Goal: Task Accomplishment & Management: Manage account settings

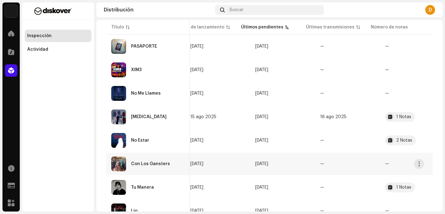
scroll to position [412, 0]
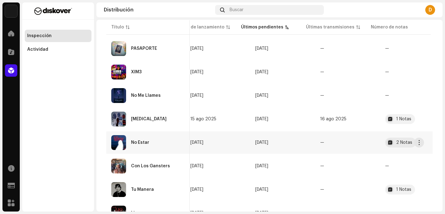
click at [131, 140] on div "No Estar" at bounding box center [140, 142] width 18 height 4
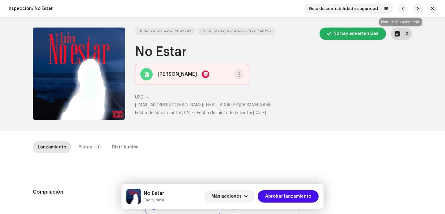
click at [407, 35] on p-badge "2" at bounding box center [407, 34] width 6 height 6
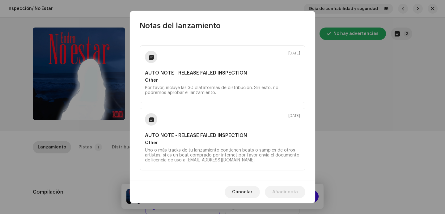
scroll to position [61, 0]
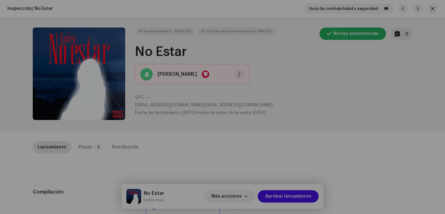
click at [94, 150] on div "Notas del lanzamiento 9 oct 2025 AUTO NOTE - RELEASE FAILED INSPECTION Other Po…" at bounding box center [222, 107] width 445 height 214
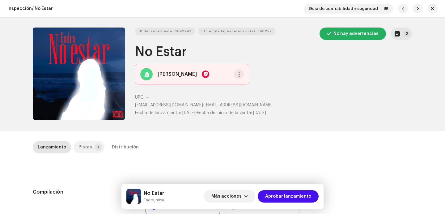
click at [84, 148] on div "Pistas" at bounding box center [85, 147] width 14 height 12
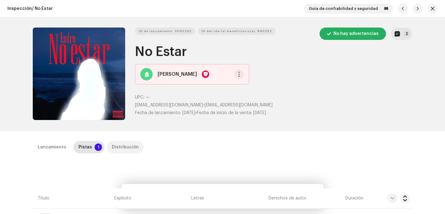
scroll to position [141, 0]
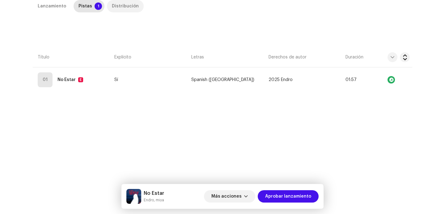
click at [125, 4] on div "Distribución" at bounding box center [125, 6] width 27 height 12
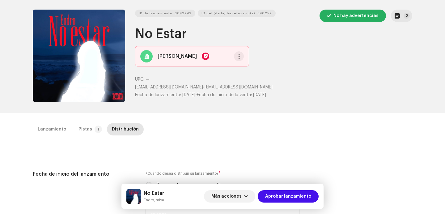
scroll to position [0, 0]
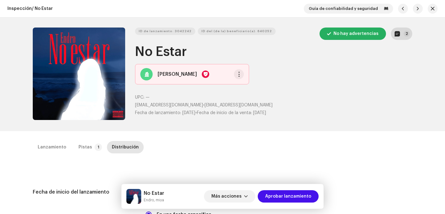
click at [406, 28] on button "2" at bounding box center [401, 34] width 21 height 12
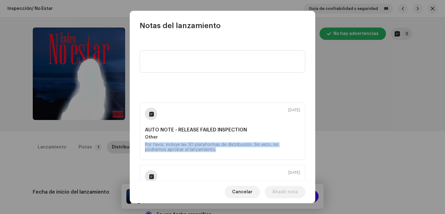
drag, startPoint x: 219, startPoint y: 150, endPoint x: 141, endPoint y: 142, distance: 79.1
click at [141, 142] on div "9 oct 2025 AUTO NOTE - RELEASE FAILED INSPECTION Other Por favor, incluye las 3…" at bounding box center [223, 130] width 166 height 57
copy div "Por favor, incluye las 30 plataformas de distribución. Sin esto, no podremos ap…"
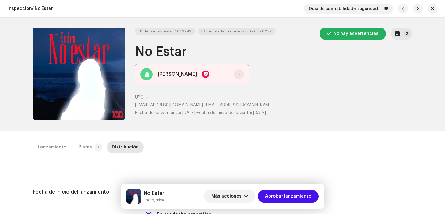
click at [357, 126] on div "Notas del lanzamiento 9 oct 2025 AUTO NOTE - RELEASE FAILED INSPECTION Other Po…" at bounding box center [222, 107] width 445 height 214
click at [222, 194] on span "Más acciones" at bounding box center [226, 196] width 30 height 12
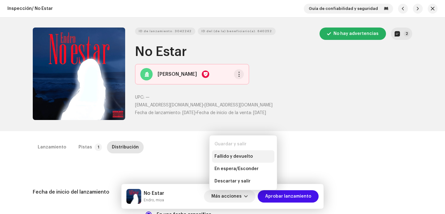
click at [233, 150] on div "Fallido y devuelto" at bounding box center [243, 156] width 62 height 12
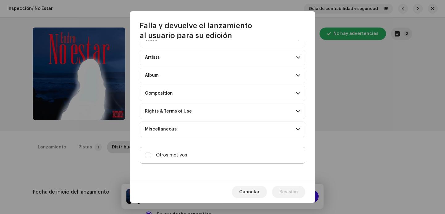
click at [235, 154] on label "Otros motivos" at bounding box center [223, 155] width 166 height 17
click at [151, 154] on input "Otros motivos" at bounding box center [148, 155] width 6 height 6
checkbox input "true"
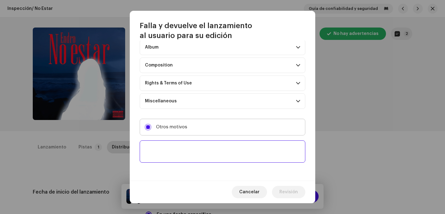
click at [235, 154] on textarea at bounding box center [223, 151] width 166 height 22
paste textarea "Por favor, incluye las 30 plataformas de distribución. Sin esto, no podremos ap…"
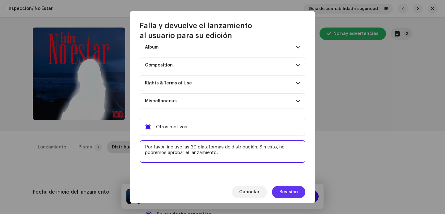
type textarea "Por favor, incluye las 30 plataformas de distribución. Sin esto, no podremos ap…"
click at [283, 186] on span "Revisión" at bounding box center [288, 192] width 19 height 12
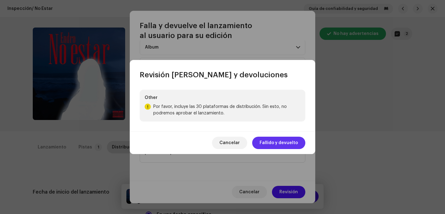
click at [279, 143] on span "Fallido y devuelto" at bounding box center [279, 143] width 38 height 12
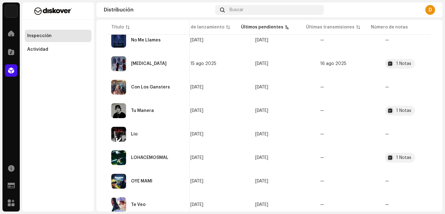
scroll to position [444, 0]
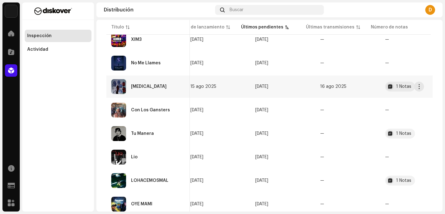
click at [144, 84] on div "[MEDICAL_DATA]" at bounding box center [148, 86] width 74 height 15
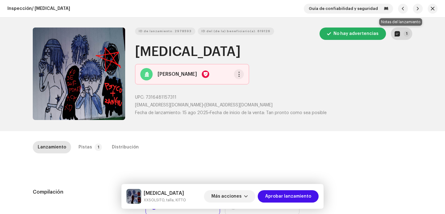
click at [402, 38] on button "1" at bounding box center [401, 34] width 21 height 12
click at [348, 97] on div "Notas del lanzamiento 15 ago 2025 AUTO NOTE - RELEASE PASSED INSPECTION Approve…" at bounding box center [222, 107] width 445 height 214
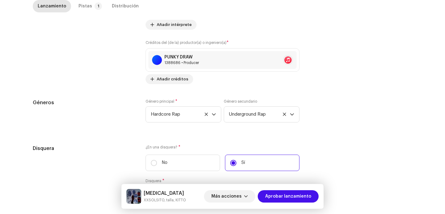
scroll to position [655, 0]
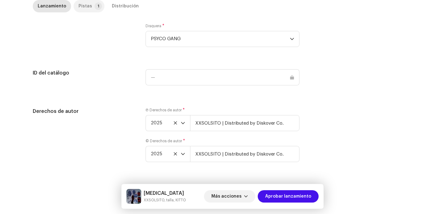
click at [78, 6] on div "Pistas" at bounding box center [85, 6] width 14 height 12
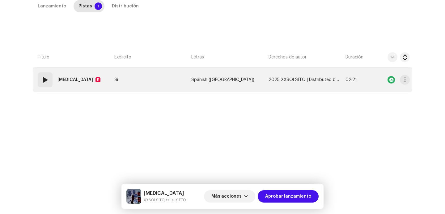
click at [49, 86] on div "01" at bounding box center [45, 79] width 15 height 15
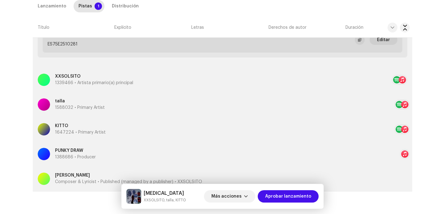
scroll to position [273, 0]
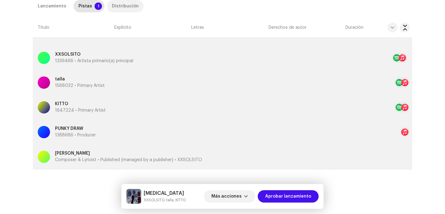
click at [112, 8] on div "Distribución" at bounding box center [125, 6] width 27 height 12
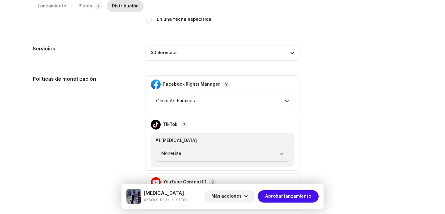
scroll to position [186, 0]
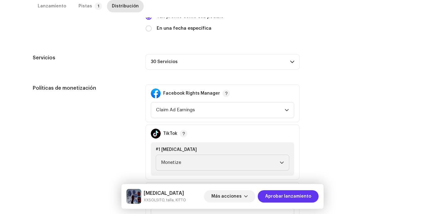
click at [275, 200] on span "Aprobar lanzamiento" at bounding box center [288, 196] width 46 height 12
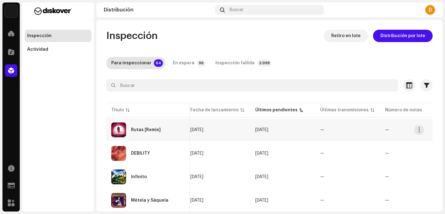
click at [126, 132] on div "Rutas [Remix]" at bounding box center [148, 129] width 74 height 15
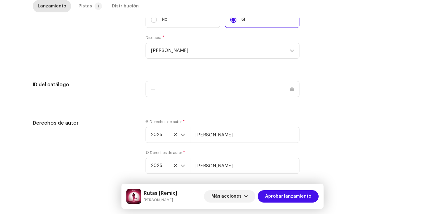
scroll to position [609, 0]
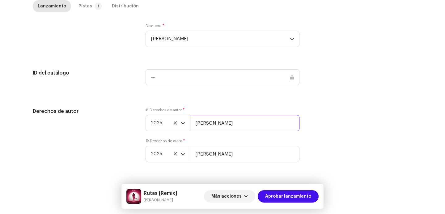
click at [235, 120] on input "[PERSON_NAME]" at bounding box center [244, 123] width 109 height 16
type input "Brian Rosee | Distributed by Diskover Co."
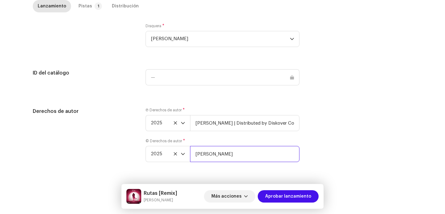
click at [231, 160] on input "[PERSON_NAME]" at bounding box center [244, 154] width 109 height 16
type input "Brian Rosee | Distributed by Diskover Co."
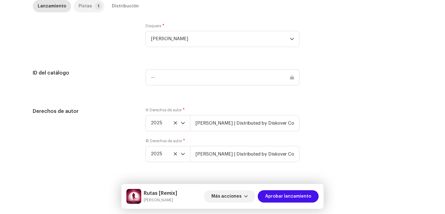
click at [78, 3] on div "Pistas" at bounding box center [85, 6] width 14 height 12
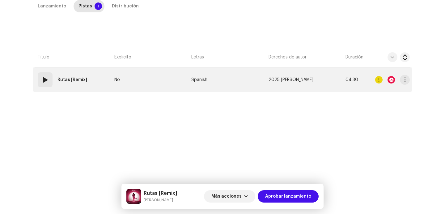
click at [40, 69] on td "01 Rutas [Remix]" at bounding box center [72, 79] width 79 height 25
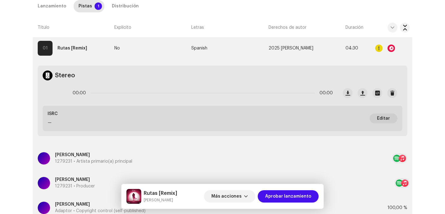
scroll to position [147, 0]
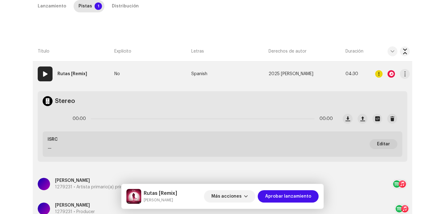
click at [391, 76] on div at bounding box center [391, 73] width 7 height 7
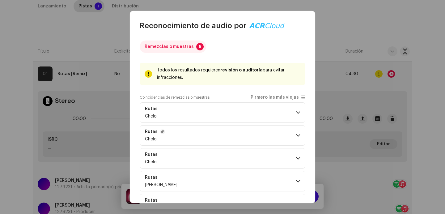
scroll to position [34, 0]
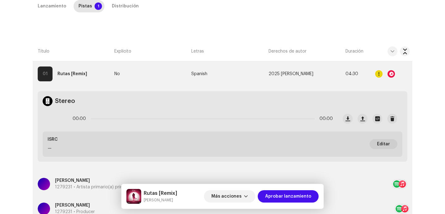
click at [367, 34] on div "Reconocimiento de audio por Remezclas o muestras 5 Todos los resultados requier…" at bounding box center [222, 107] width 445 height 214
click at [401, 80] on td at bounding box center [393, 73] width 40 height 25
click at [403, 74] on span "button" at bounding box center [405, 73] width 5 height 5
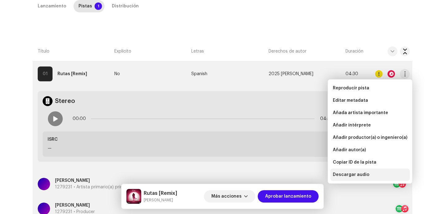
click at [350, 172] on div "Descargar audio" at bounding box center [369, 174] width 79 height 12
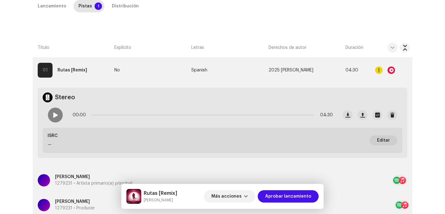
scroll to position [104, 0]
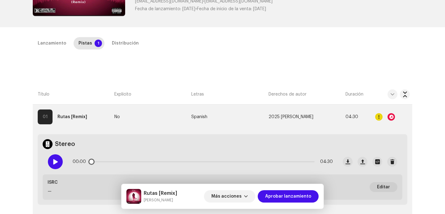
click at [53, 162] on span at bounding box center [55, 161] width 5 height 5
click at [123, 161] on p-slider at bounding box center [203, 161] width 224 height 1
click at [391, 113] on div at bounding box center [391, 116] width 7 height 7
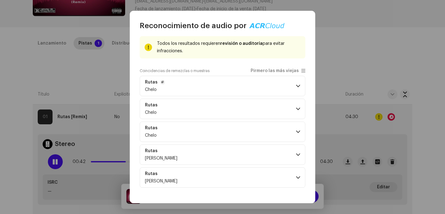
scroll to position [34, 0]
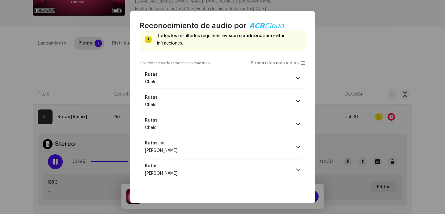
click at [239, 147] on p-accordion-header "Rutas Brian Røse" at bounding box center [223, 147] width 166 height 20
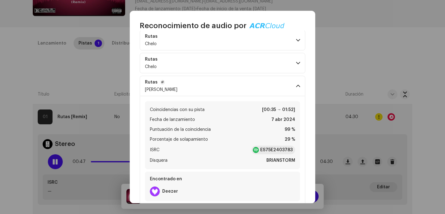
scroll to position [77, 0]
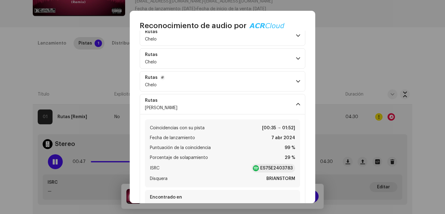
click at [269, 74] on p-accordion-header "Rutas Chelo" at bounding box center [223, 81] width 166 height 20
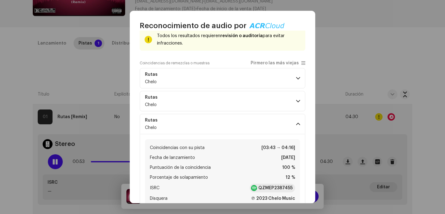
scroll to position [25, 0]
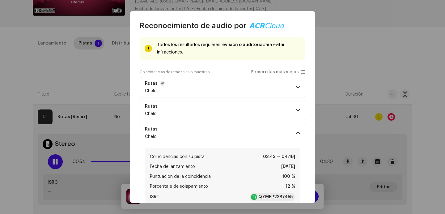
click at [270, 91] on p-accordion-header "Rutas Chelo" at bounding box center [223, 87] width 166 height 20
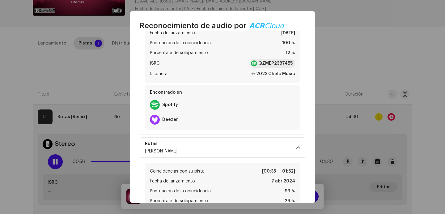
scroll to position [381, 0]
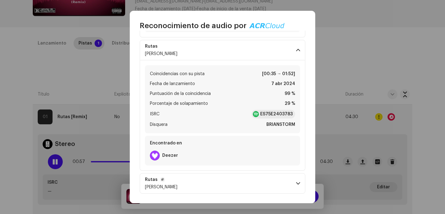
click at [261, 180] on p-accordion-header "Rutas Brian Røse" at bounding box center [223, 183] width 166 height 20
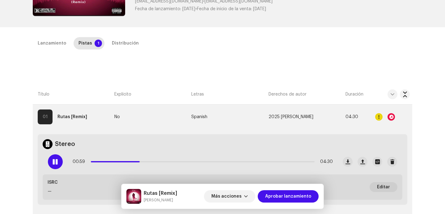
scroll to position [598, 0]
click at [84, 107] on div "Reconocimiento de audio por Remezclas o muestras 5 Todos los resultados requier…" at bounding box center [222, 107] width 445 height 214
click at [207, 163] on div "01:00 04:30" at bounding box center [203, 161] width 260 height 12
click at [207, 162] on div "01:00 04:30" at bounding box center [203, 161] width 260 height 12
click at [218, 162] on p-slider at bounding box center [203, 161] width 224 height 1
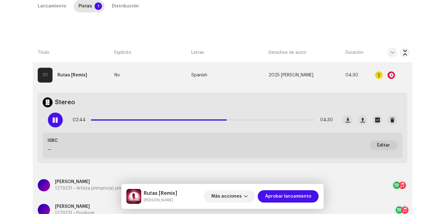
scroll to position [223, 0]
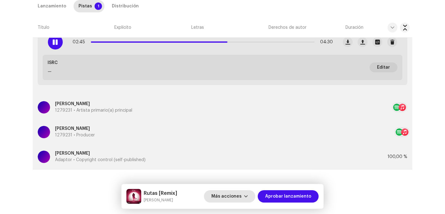
click at [228, 195] on span "Más acciones" at bounding box center [226, 196] width 30 height 12
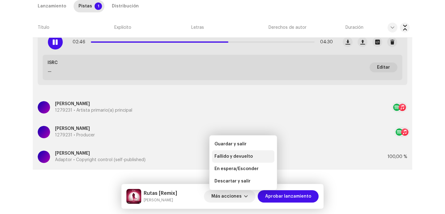
click at [232, 156] on span "Fallido y devuelto" at bounding box center [233, 156] width 38 height 5
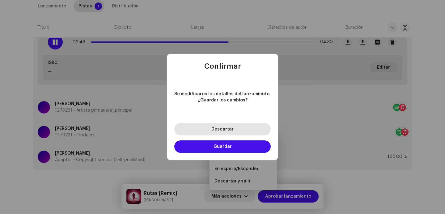
click at [216, 129] on span "Descartar" at bounding box center [222, 129] width 22 height 4
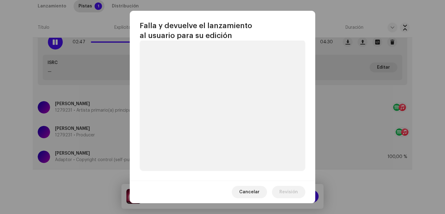
scroll to position [49, 0]
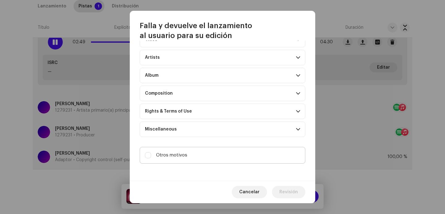
click at [217, 157] on label "Otros motivos" at bounding box center [223, 155] width 166 height 17
click at [151, 157] on input "Otros motivos" at bounding box center [148, 155] width 6 height 6
checkbox input "true"
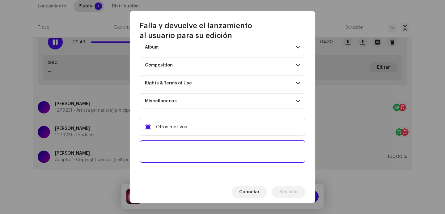
click at [217, 157] on textarea at bounding box center [223, 151] width 166 height 22
paste textarea "Uno o más tracks de tu lanzamiento contienen beats o samples de otros artistas,…"
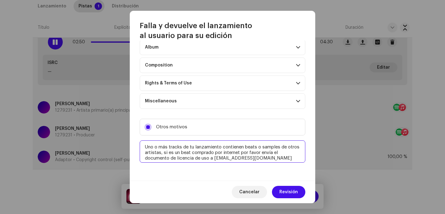
type textarea "Uno o más tracks de tu lanzamiento contienen beats o samples de otros artistas,…"
click at [276, 181] on div "Cancelar Revisión" at bounding box center [222, 191] width 185 height 23
click at [285, 197] on span "Revisión" at bounding box center [288, 192] width 19 height 12
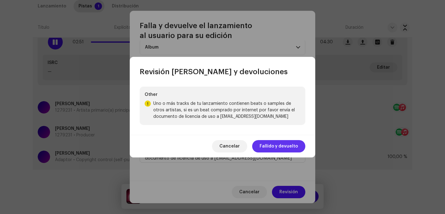
click at [278, 152] on span "Fallido y devuelto" at bounding box center [279, 146] width 38 height 12
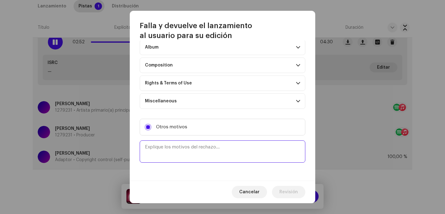
click at [278, 148] on textarea at bounding box center [223, 151] width 166 height 22
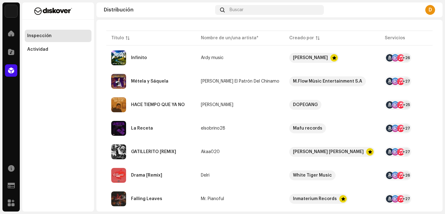
scroll to position [77, 0]
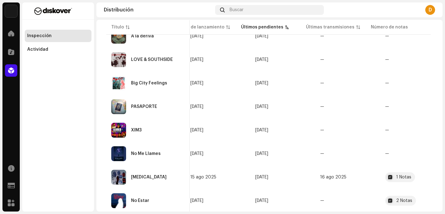
scroll to position [490, 0]
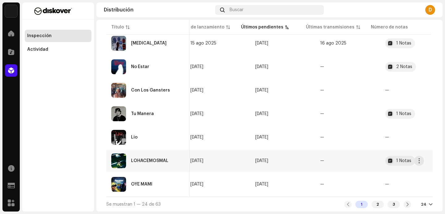
click at [130, 158] on div "LOHACEMOSMAL" at bounding box center [148, 160] width 74 height 15
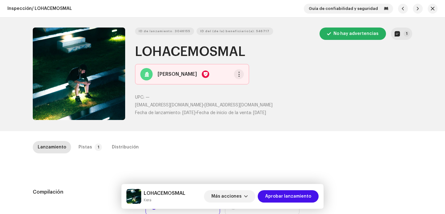
click at [396, 27] on div "ID de lanzamiento: 3046155 ID del (de la) beneficiario(a): 546717 No hay advert…" at bounding box center [222, 74] width 399 height 113
click at [399, 32] on button "1" at bounding box center [401, 34] width 21 height 12
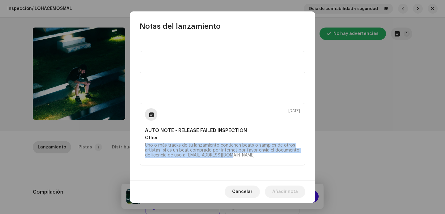
drag, startPoint x: 236, startPoint y: 157, endPoint x: 143, endPoint y: 147, distance: 94.2
click at [143, 147] on div "9 oct 2025 AUTO NOTE - RELEASE FAILED INSPECTION Other Uno o más tracks de tu l…" at bounding box center [223, 134] width 166 height 62
copy div "Uno o más tracks de tu lanzamiento contienen beats o samples de otros artistas,…"
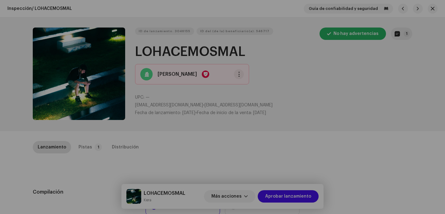
click at [104, 156] on div "Notas del lanzamiento 9 oct 2025 AUTO NOTE - RELEASE FAILED INSPECTION Other Un…" at bounding box center [222, 107] width 445 height 214
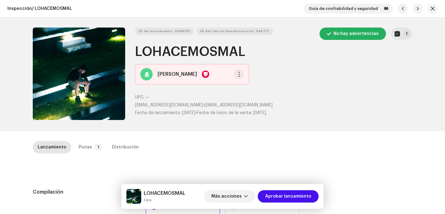
click at [85, 139] on div "Inspección / LOHACEMOSMAL Guía de confiabilidad y seguridad ID de lanzamiento: …" at bounding box center [222, 107] width 445 height 214
click at [95, 148] on p-badge "1" at bounding box center [98, 146] width 7 height 7
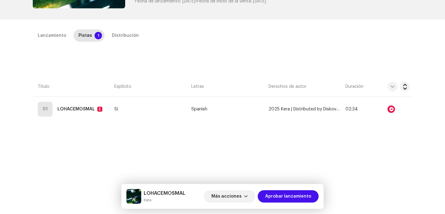
scroll to position [141, 0]
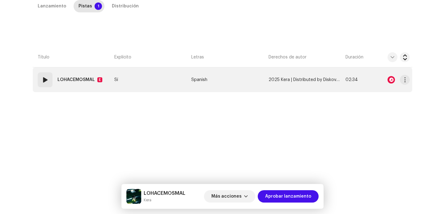
click at [45, 80] on span at bounding box center [44, 79] width 7 height 7
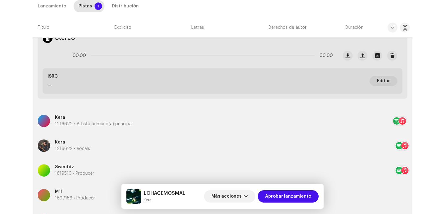
scroll to position [273, 0]
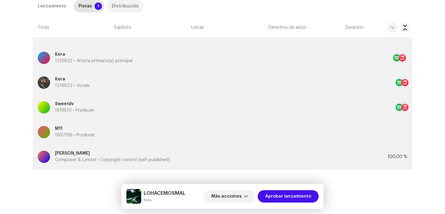
click at [117, 7] on div "Distribución" at bounding box center [125, 6] width 27 height 12
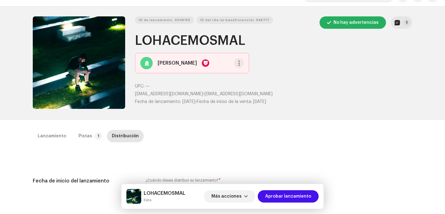
scroll to position [0, 0]
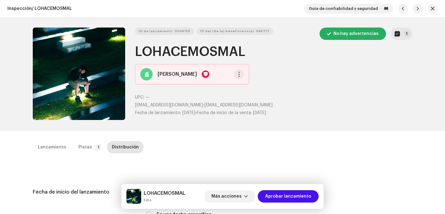
click at [411, 37] on div "ID de lanzamiento: 3046155 ID del (de la) beneficiario(a): 546717 No hay advert…" at bounding box center [222, 74] width 399 height 113
click at [407, 35] on p-badge "1" at bounding box center [407, 34] width 6 height 6
click at [346, 146] on div "Notas del lanzamiento 9 oct 2025 AUTO NOTE - RELEASE FAILED INSPECTION Other Un…" at bounding box center [222, 107] width 445 height 214
click at [234, 193] on span "Más acciones" at bounding box center [226, 196] width 30 height 12
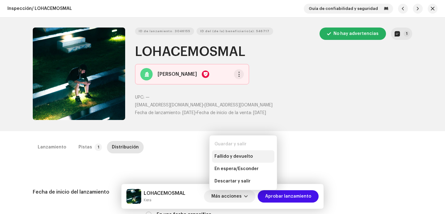
click at [231, 156] on span "Fallido y devuelto" at bounding box center [233, 156] width 38 height 5
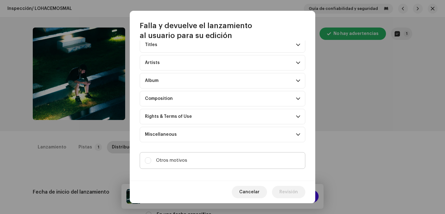
click at [222, 165] on label "Otros motivos" at bounding box center [223, 160] width 166 height 17
click at [151, 163] on input "Otros motivos" at bounding box center [148, 160] width 6 height 6
checkbox input "true"
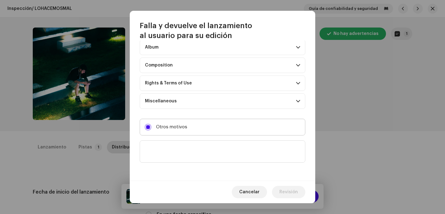
click at [222, 165] on div "Indica un error específico al usuario Artwork Upscaled art / bad quality Logo /…" at bounding box center [222, 110] width 185 height 140
click at [222, 156] on textarea at bounding box center [223, 151] width 166 height 22
paste textarea "Uno o más tracks de tu lanzamiento contienen beats o samples de otros artistas,…"
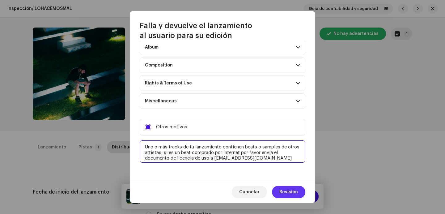
type textarea "Uno o más tracks de tu lanzamiento contienen beats o samples de otros artistas,…"
click at [290, 191] on span "Revisión" at bounding box center [288, 192] width 19 height 12
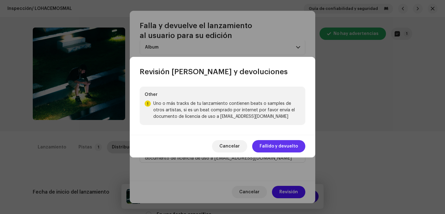
click at [289, 144] on span "Fallido y devuelto" at bounding box center [279, 146] width 38 height 12
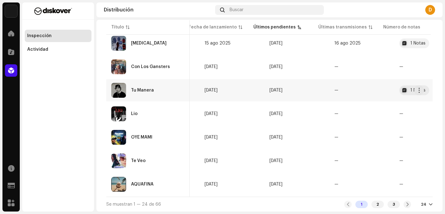
click at [126, 88] on div "Tu Manera" at bounding box center [148, 90] width 74 height 15
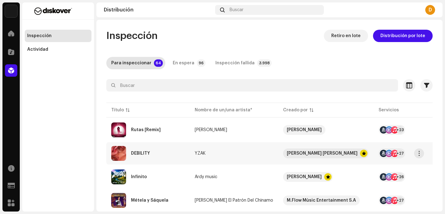
click at [150, 155] on div "DEBILITY" at bounding box center [148, 153] width 74 height 15
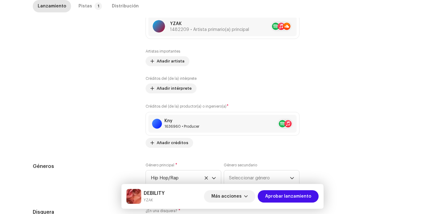
scroll to position [609, 0]
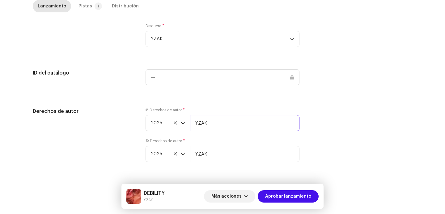
click at [238, 127] on input "YZAK" at bounding box center [244, 123] width 109 height 16
type input "YZAK | Distributed by Diskover Co."
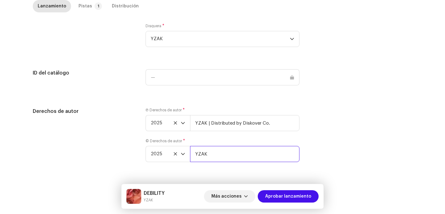
click at [230, 157] on input "YZAK" at bounding box center [244, 154] width 109 height 16
type input "YZAK | Distributed by Diskover Co."
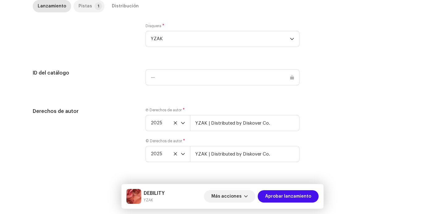
click at [78, 7] on div "Pistas" at bounding box center [85, 6] width 14 height 12
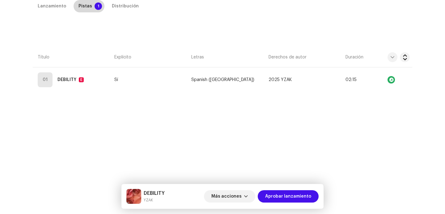
scroll to position [141, 0]
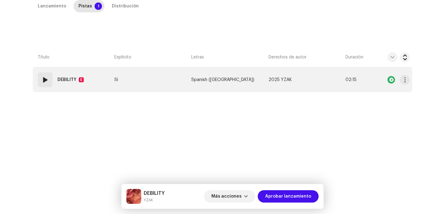
click at [46, 80] on span at bounding box center [44, 79] width 7 height 7
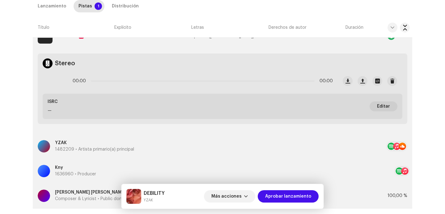
scroll to position [134, 0]
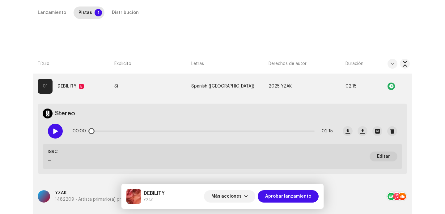
click at [57, 127] on div at bounding box center [55, 131] width 15 height 15
click at [119, 131] on p-slider at bounding box center [203, 130] width 224 height 1
click at [57, 131] on div at bounding box center [55, 131] width 15 height 15
click at [55, 129] on span at bounding box center [55, 131] width 5 height 5
click at [212, 131] on p-slider at bounding box center [203, 130] width 224 height 1
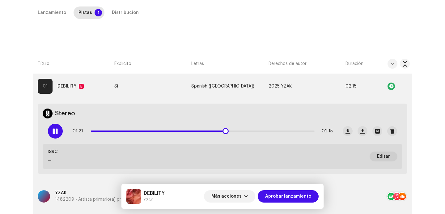
click at [289, 132] on div "01:21 02:15" at bounding box center [203, 131] width 260 height 12
click at [290, 131] on p-slider at bounding box center [203, 130] width 224 height 1
click at [59, 129] on div at bounding box center [55, 131] width 15 height 15
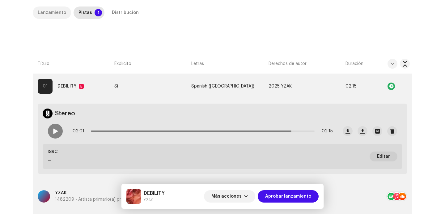
click at [48, 13] on div "Lanzamiento" at bounding box center [52, 12] width 28 height 12
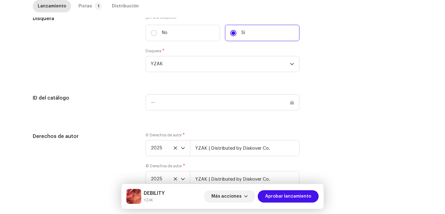
scroll to position [609, 0]
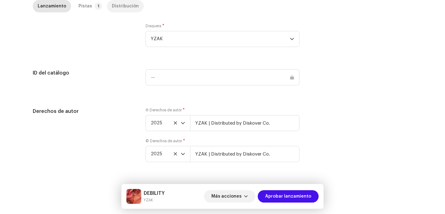
click at [112, 4] on div "Distribución" at bounding box center [125, 6] width 27 height 12
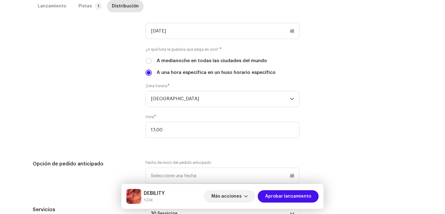
scroll to position [0, 0]
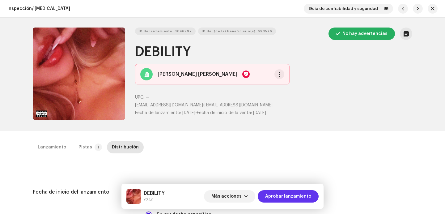
click at [290, 196] on span "Aprobar lanzamiento" at bounding box center [288, 196] width 46 height 12
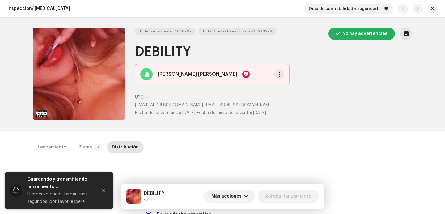
click at [55, 156] on div "Lanzamiento Pistas 1 Distribución" at bounding box center [222, 150] width 379 height 18
click at [55, 143] on div "Lanzamiento" at bounding box center [52, 147] width 28 height 12
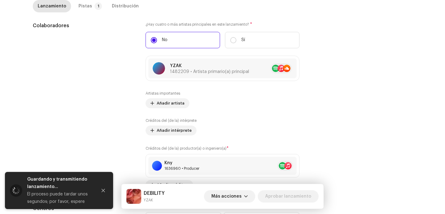
scroll to position [609, 0]
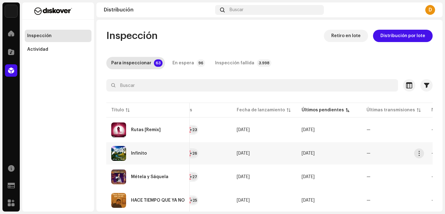
scroll to position [0, 253]
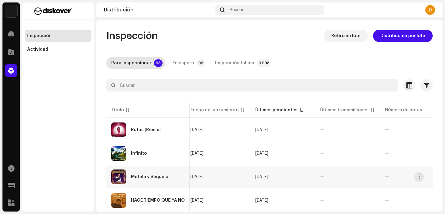
click at [158, 175] on div "Métela y Sáquela" at bounding box center [149, 177] width 37 height 4
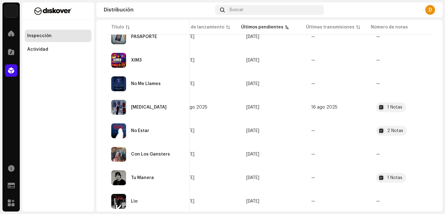
scroll to position [424, 0]
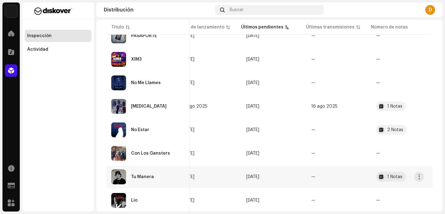
click at [163, 180] on div "Tu Manera" at bounding box center [148, 176] width 74 height 15
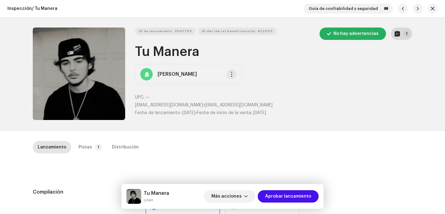
click at [399, 38] on button "1" at bounding box center [401, 34] width 21 height 12
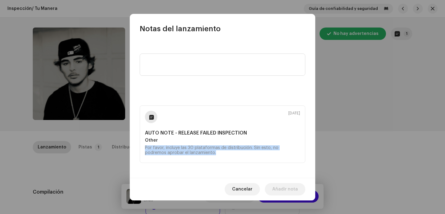
drag, startPoint x: 205, startPoint y: 159, endPoint x: 118, endPoint y: 146, distance: 87.8
click at [118, 145] on div "Notas del lanzamiento [DATE] AUTO NOTE - RELEASE FAILED INSPECTION Other Por fa…" at bounding box center [222, 107] width 445 height 214
copy div "Por favor, incluye las 30 plataformas de distribución. Sin esto, no podremos ap…"
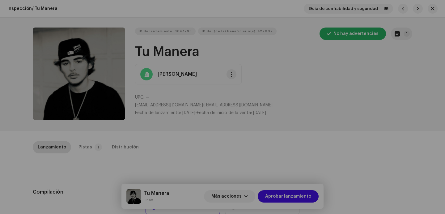
click at [89, 163] on div "Notas del lanzamiento [DATE] AUTO NOTE - RELEASE FAILED INSPECTION Other Por fa…" at bounding box center [222, 107] width 445 height 214
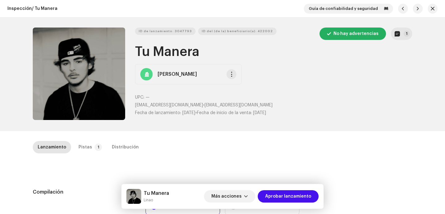
click at [79, 140] on div "Inspección / Tu Manera Guía de confiabilidad y seguridad ID de lanzamiento: 304…" at bounding box center [222, 107] width 445 height 214
click at [85, 148] on div "Pistas" at bounding box center [85, 147] width 14 height 12
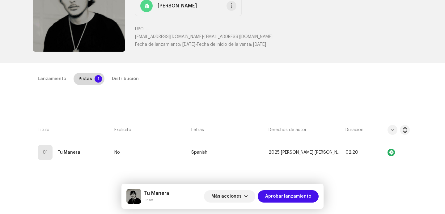
scroll to position [141, 0]
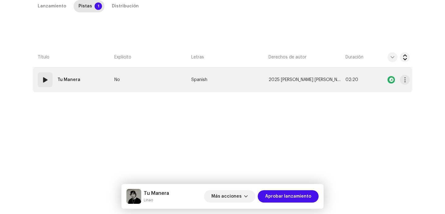
click at [48, 86] on div "01" at bounding box center [45, 79] width 15 height 15
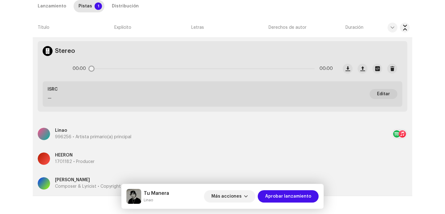
scroll to position [223, 0]
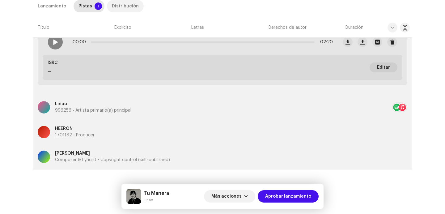
click at [112, 3] on div "Distribución" at bounding box center [125, 6] width 27 height 12
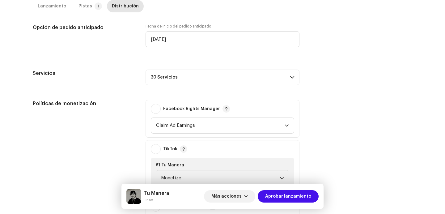
scroll to position [435, 0]
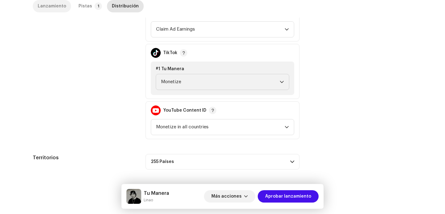
click at [54, 2] on div "Lanzamiento" at bounding box center [52, 6] width 28 height 12
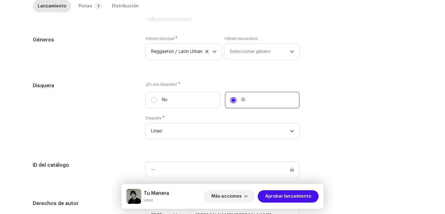
scroll to position [609, 0]
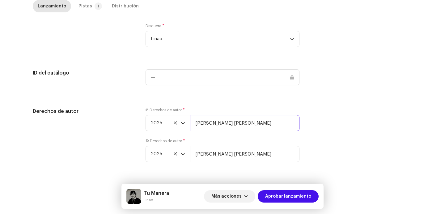
drag, startPoint x: 269, startPoint y: 117, endPoint x: 269, endPoint y: 123, distance: 5.9
click at [269, 117] on input "[PERSON_NAME] [PERSON_NAME]" at bounding box center [244, 123] width 109 height 16
click at [269, 123] on input "[PERSON_NAME] [PERSON_NAME]" at bounding box center [244, 123] width 109 height 16
type input "[PERSON_NAME] [PERSON_NAME] | Distributed by Diskover Co."
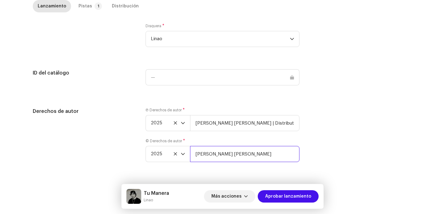
click at [263, 154] on input "[PERSON_NAME] [PERSON_NAME]" at bounding box center [244, 154] width 109 height 16
type input "[PERSON_NAME] [PERSON_NAME] | Distributed by Diskover Co."
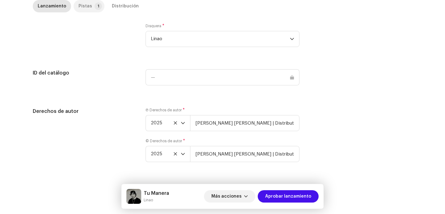
click at [87, 12] on div "Pistas" at bounding box center [85, 6] width 14 height 12
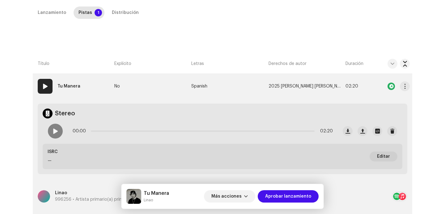
scroll to position [114, 0]
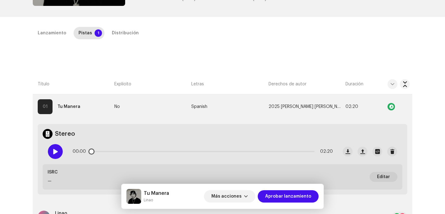
click at [53, 149] on span at bounding box center [55, 151] width 5 height 5
click at [127, 151] on p-slider at bounding box center [203, 151] width 224 height 1
click at [210, 151] on p-slider at bounding box center [203, 151] width 224 height 1
click at [286, 153] on div "01:16 02:20" at bounding box center [203, 151] width 260 height 12
click at [286, 153] on div "01:17 02:20" at bounding box center [203, 151] width 260 height 12
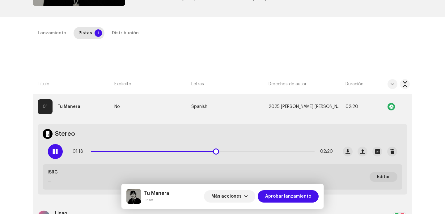
click at [286, 151] on p-slider at bounding box center [203, 151] width 224 height 1
click at [46, 32] on div "Lanzamiento" at bounding box center [52, 33] width 28 height 12
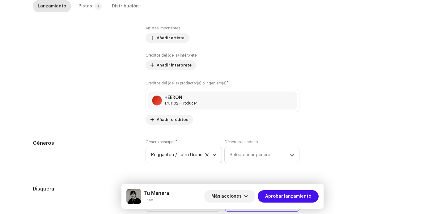
scroll to position [609, 0]
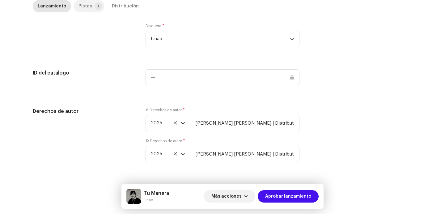
click at [84, 7] on div "Pistas" at bounding box center [85, 6] width 14 height 12
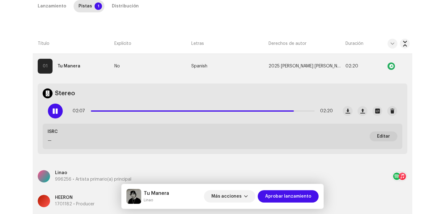
scroll to position [133, 0]
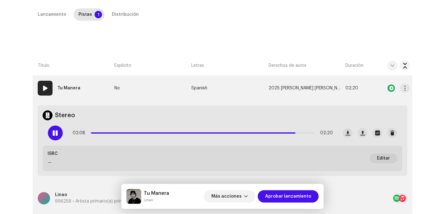
click at [62, 88] on strong "Tu Manera" at bounding box center [68, 88] width 23 height 12
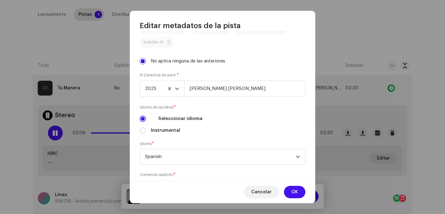
scroll to position [219, 0]
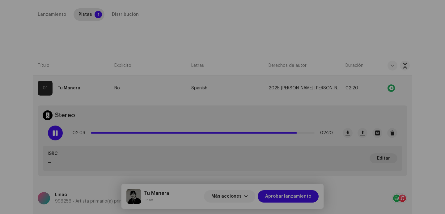
click at [90, 66] on div "Editar metadatos de la pista Título de la pista * Tu Manera Versión de la pista…" at bounding box center [222, 107] width 445 height 214
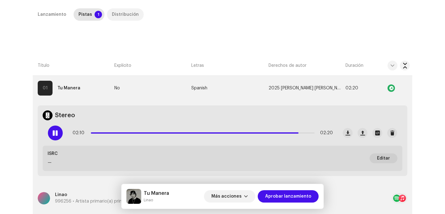
click at [115, 19] on div "Distribución" at bounding box center [125, 14] width 27 height 12
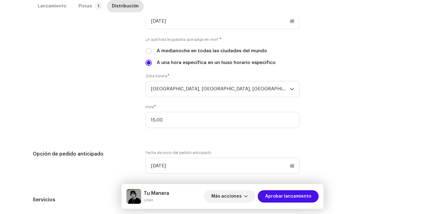
scroll to position [208, 0]
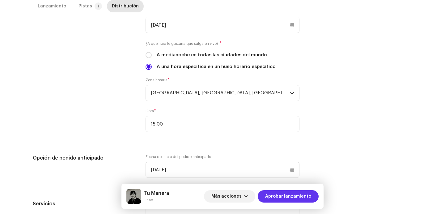
click at [276, 200] on span "Aprobar lanzamiento" at bounding box center [288, 196] width 46 height 12
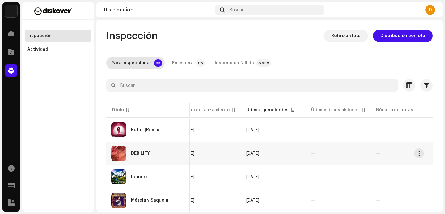
click at [134, 150] on div "DEBILITY" at bounding box center [148, 153] width 74 height 15
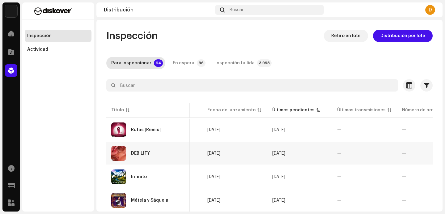
scroll to position [0, 253]
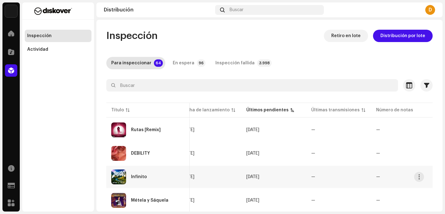
click at [140, 184] on div "Infinito" at bounding box center [148, 176] width 74 height 15
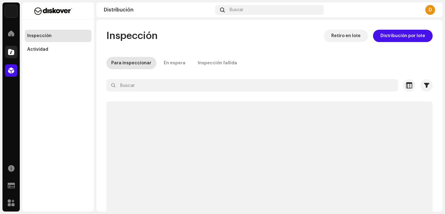
click at [12, 51] on span at bounding box center [11, 51] width 6 height 5
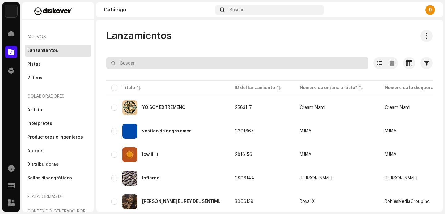
click at [154, 61] on input "text" at bounding box center [237, 63] width 262 height 12
paste input "7316481360247"
click at [120, 63] on input "7316481360247" at bounding box center [237, 63] width 262 height 12
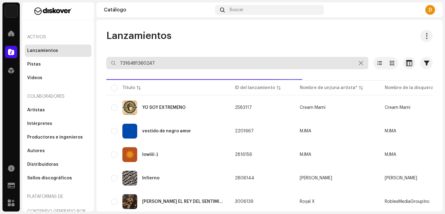
type input "7316481360247"
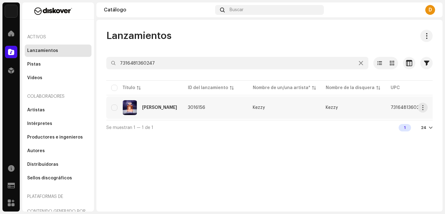
click at [163, 103] on div "[PERSON_NAME]" at bounding box center [144, 107] width 67 height 15
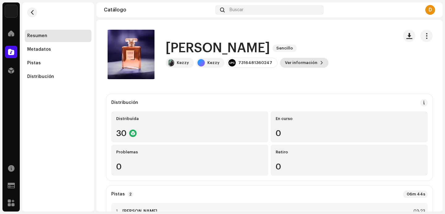
click at [303, 65] on span "Ver información" at bounding box center [301, 63] width 32 height 12
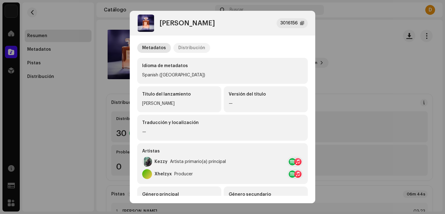
click at [196, 48] on div "Distribución" at bounding box center [191, 48] width 27 height 10
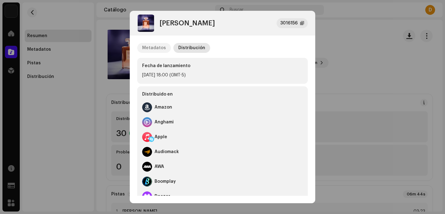
click at [149, 48] on div "Metadatos" at bounding box center [154, 48] width 24 height 10
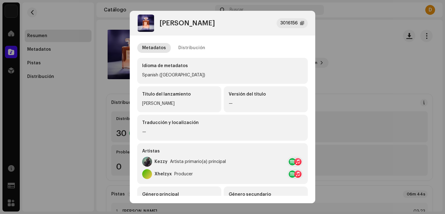
scroll to position [91, 0]
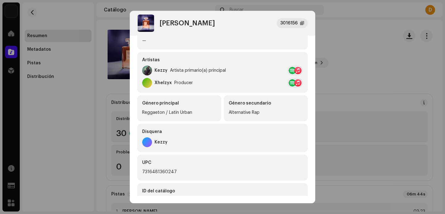
click at [194, 110] on div "Reggaeton / Latin Urban" at bounding box center [179, 112] width 74 height 7
drag, startPoint x: 167, startPoint y: 70, endPoint x: 155, endPoint y: 70, distance: 11.7
click at [155, 70] on div "Kezzy Artista primario(a) principal" at bounding box center [184, 71] width 84 height 10
copy div "Kezzy"
drag, startPoint x: 240, startPoint y: 24, endPoint x: 160, endPoint y: 23, distance: 79.7
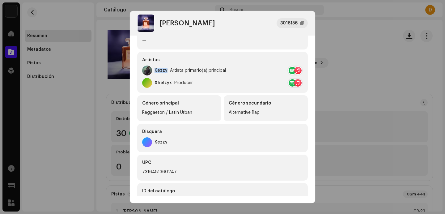
click at [160, 23] on div "Coco Mademoiselle 3016156" at bounding box center [222, 23] width 171 height 17
copy div "[PERSON_NAME]"
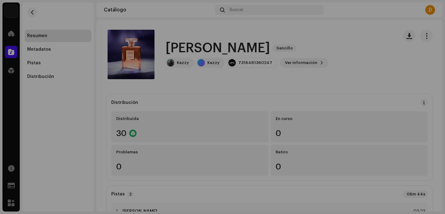
click at [379, 62] on div "Coco Mademoiselle 3016156 Metadatos Distribución Idioma de metadatos Spanish ([…" at bounding box center [222, 107] width 445 height 214
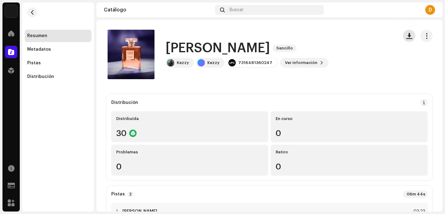
click at [406, 34] on span "button" at bounding box center [409, 35] width 6 height 5
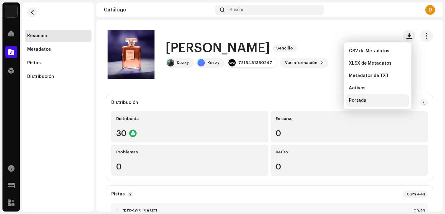
click at [359, 100] on span "Portada" at bounding box center [358, 100] width 18 height 5
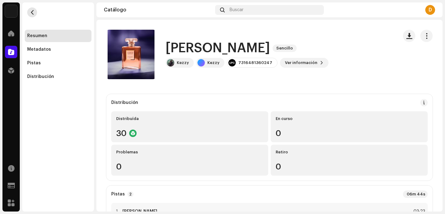
click at [36, 12] on button "button" at bounding box center [32, 12] width 10 height 10
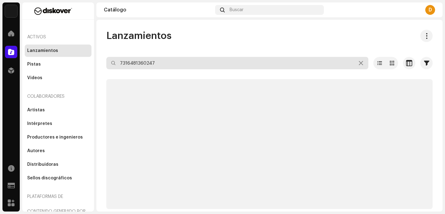
drag, startPoint x: 157, startPoint y: 63, endPoint x: 89, endPoint y: 54, distance: 68.8
click at [89, 54] on div "Diskover Entertainment SL Inicio Catálogo Distribución Recursos Formularios de …" at bounding box center [222, 107] width 445 height 214
paste input "84175"
type input "7316481384175"
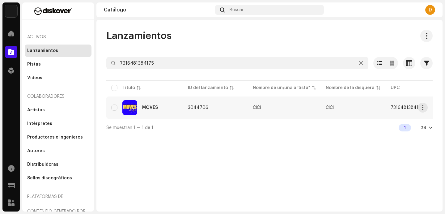
click at [145, 109] on div "MOVES" at bounding box center [150, 107] width 16 height 4
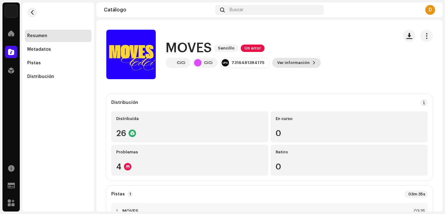
click at [291, 65] on span "Ver información" at bounding box center [293, 63] width 32 height 12
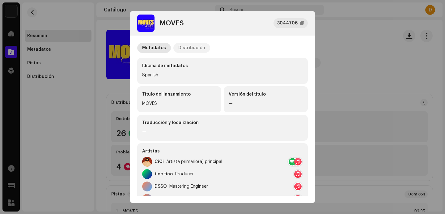
click at [188, 45] on div "Distribución" at bounding box center [191, 48] width 27 height 10
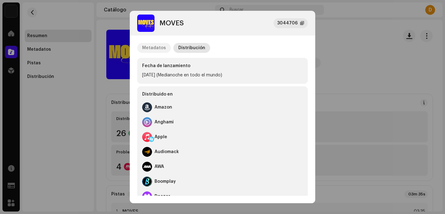
click at [158, 50] on div "Metadatos" at bounding box center [154, 48] width 24 height 10
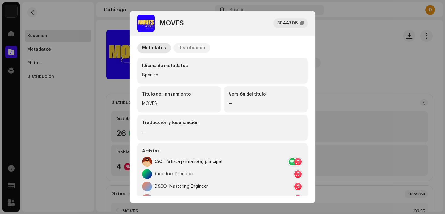
click at [189, 51] on div "Distribución" at bounding box center [191, 48] width 27 height 10
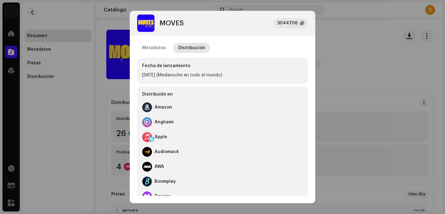
click at [161, 52] on div "Metadatos" at bounding box center [154, 48] width 24 height 10
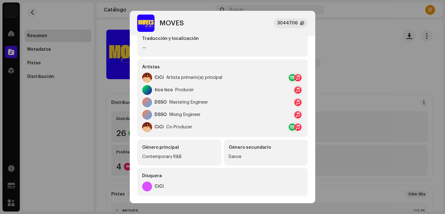
scroll to position [75, 0]
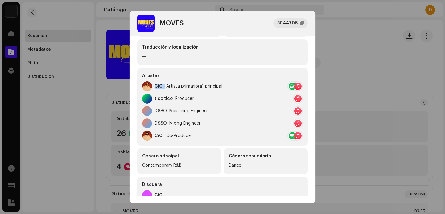
drag, startPoint x: 165, startPoint y: 87, endPoint x: 154, endPoint y: 87, distance: 11.4
click at [154, 87] on div "CiCi Artista primario(a) principal" at bounding box center [182, 86] width 80 height 10
copy div "CiCi"
drag, startPoint x: 190, startPoint y: 27, endPoint x: 159, endPoint y: 23, distance: 31.5
click at [159, 23] on div "MOVES 3044706" at bounding box center [222, 23] width 171 height 17
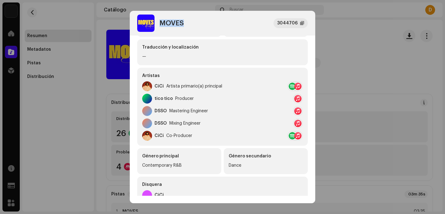
copy div "MOVES"
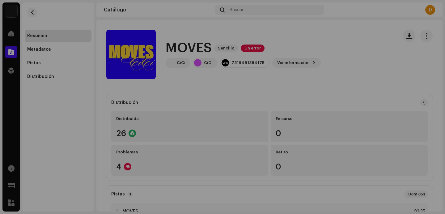
click at [366, 61] on div "MOVES 3044706 Metadatos Distribución Idioma de metadatos Spanish Título del lan…" at bounding box center [222, 107] width 445 height 214
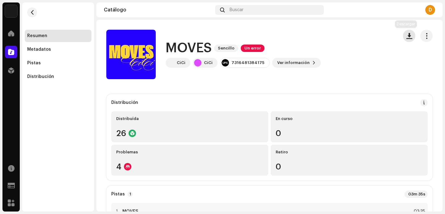
click at [403, 36] on button "button" at bounding box center [409, 36] width 12 height 12
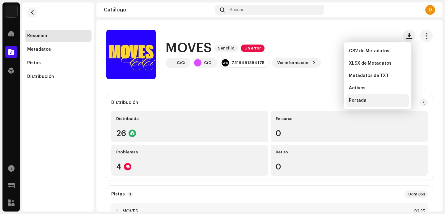
click at [354, 101] on span "Portada" at bounding box center [358, 100] width 18 height 5
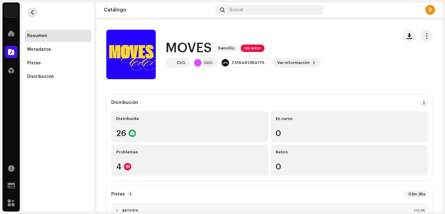
click at [35, 16] on button "button" at bounding box center [32, 12] width 10 height 10
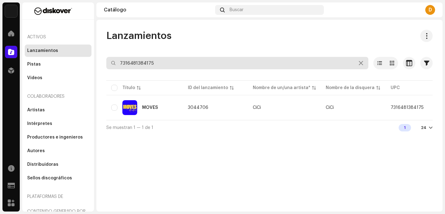
drag, startPoint x: 169, startPoint y: 68, endPoint x: 104, endPoint y: 55, distance: 66.7
click at [104, 55] on div "Lanzamientos 7316481384175 Seleccionado 0 Opciones Filtros Estado de distribuci…" at bounding box center [269, 82] width 346 height 105
paste input "24432"
click at [122, 61] on input "7316481244325" at bounding box center [237, 63] width 262 height 12
click at [121, 65] on input "7316481244325" at bounding box center [237, 63] width 262 height 12
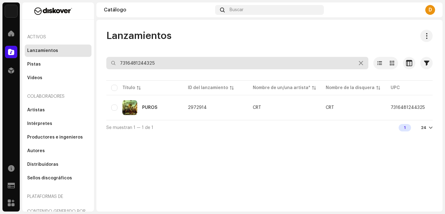
type input "7316481244325"
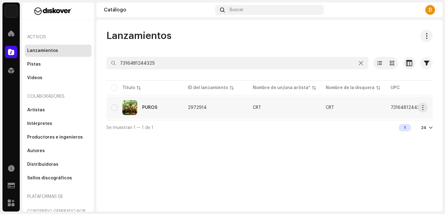
click at [142, 111] on div "PUROS" at bounding box center [144, 107] width 67 height 15
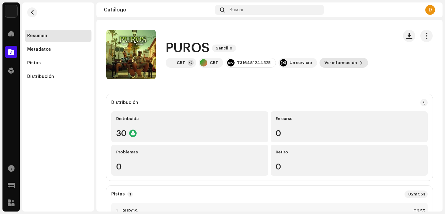
click at [326, 59] on span "Ver información" at bounding box center [340, 63] width 32 height 12
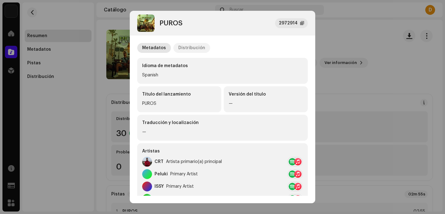
click at [199, 49] on div "Distribución" at bounding box center [191, 48] width 27 height 10
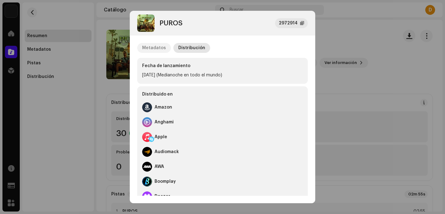
click at [153, 51] on div "Metadatos" at bounding box center [154, 48] width 24 height 10
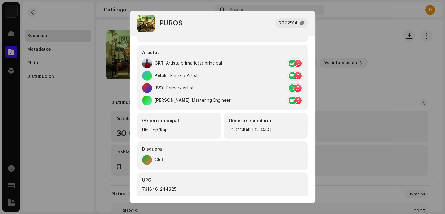
scroll to position [100, 0]
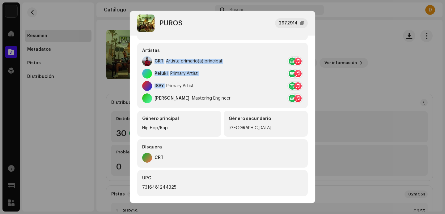
drag, startPoint x: 165, startPoint y: 85, endPoint x: 155, endPoint y: 61, distance: 26.4
click at [155, 61] on div "Artistas CRT Artista primario(a) principal Peluki Primary Artist ISSY Primary A…" at bounding box center [222, 76] width 171 height 66
copy div "CRT Artista primario(a) principal Peluki Primary Artist ISSY"
drag, startPoint x: 186, startPoint y: 26, endPoint x: 161, endPoint y: 22, distance: 25.7
click at [161, 22] on div "PUROS 2972914" at bounding box center [222, 23] width 171 height 17
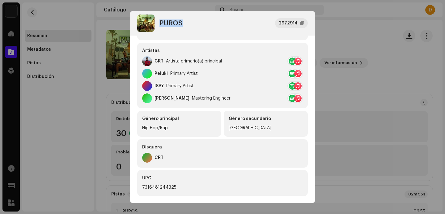
copy div "PUROS"
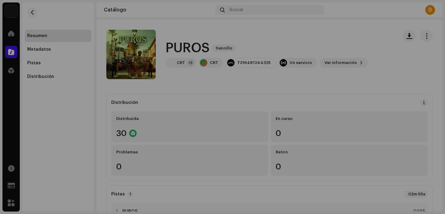
click at [367, 38] on div "PUROS 2972914 Metadatos Distribución Idioma de metadatos Spanish Título del lan…" at bounding box center [222, 107] width 445 height 214
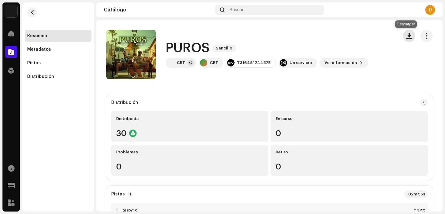
click at [406, 35] on span "button" at bounding box center [409, 35] width 6 height 5
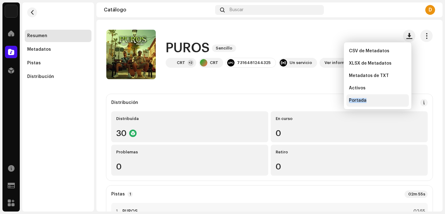
click at [378, 98] on div "Portada" at bounding box center [377, 100] width 57 height 5
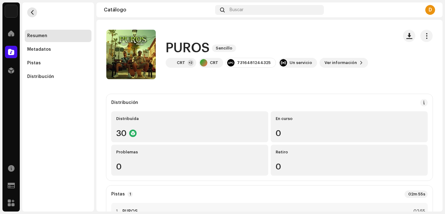
click at [34, 15] on span "button" at bounding box center [32, 12] width 5 height 5
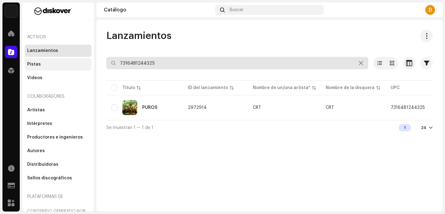
drag, startPoint x: 162, startPoint y: 63, endPoint x: 81, endPoint y: 59, distance: 81.4
click at [81, 59] on div "Diskover Entertainment SL Inicio Catálogo Distribución Recursos Formularios de …" at bounding box center [222, 107] width 445 height 214
paste input "035709"
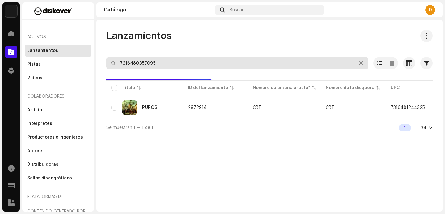
type input "7316480357095"
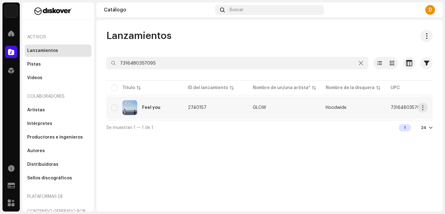
click at [146, 108] on div "Feel you" at bounding box center [151, 107] width 18 height 4
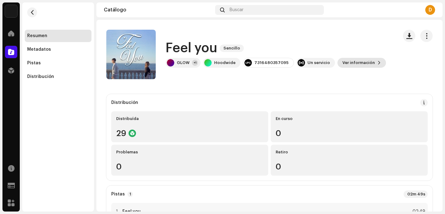
click at [342, 61] on span "Ver información" at bounding box center [358, 63] width 32 height 12
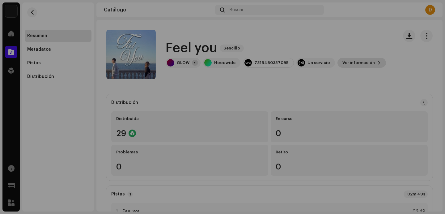
click at [341, 61] on div "Feel you 2740157 Metadatos Distribución Idioma de metadatos Spanish Título del …" at bounding box center [222, 107] width 445 height 214
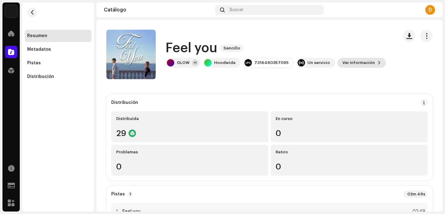
click at [342, 61] on span "Ver información" at bounding box center [358, 63] width 32 height 12
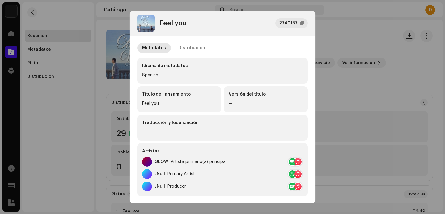
scroll to position [0, 0]
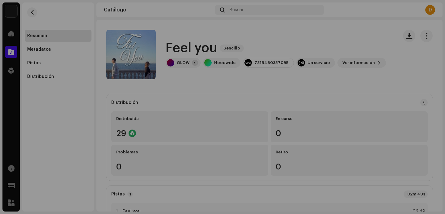
click at [318, 78] on div "Feel you 2740157 Metadatos Distribución Idioma de metadatos Spanish Título del …" at bounding box center [222, 107] width 445 height 214
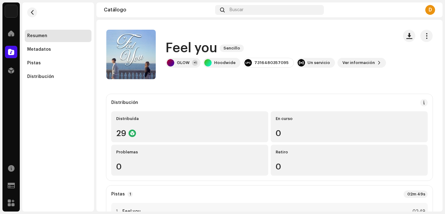
click at [318, 78] on div "Feel you Sencillo GLOW +1 Hoodwide 7316480357095 Un servicio Ver información" at bounding box center [249, 54] width 287 height 49
click at [356, 67] on span "Ver información" at bounding box center [358, 63] width 32 height 12
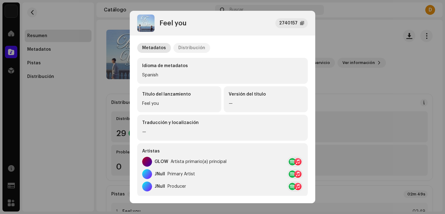
click at [183, 51] on div "Distribución" at bounding box center [191, 48] width 27 height 10
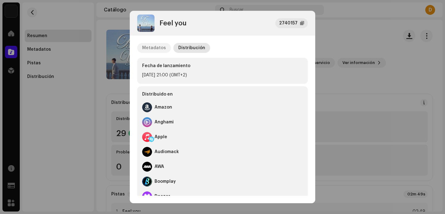
click at [154, 49] on div "Metadatos" at bounding box center [154, 48] width 24 height 10
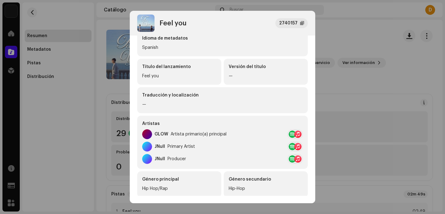
scroll to position [63, 0]
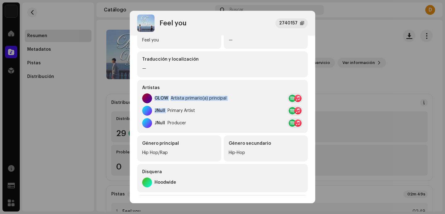
drag, startPoint x: 167, startPoint y: 111, endPoint x: 154, endPoint y: 95, distance: 21.0
click at [154, 95] on div "Artistas GLOW Artista primario(a) principal JNull Primary Artist JNull Producer" at bounding box center [222, 106] width 171 height 53
copy div "GLOW Artista primario(a) principal JNull"
copy div "Feel you"
drag, startPoint x: 203, startPoint y: 26, endPoint x: 157, endPoint y: 25, distance: 45.4
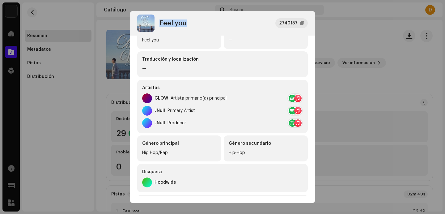
click at [157, 25] on div "Feel you 2740157" at bounding box center [222, 23] width 171 height 17
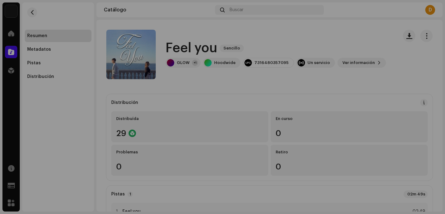
click at [364, 38] on div "Feel you 2740157 Metadatos Distribución Idioma de metadatos Spanish Título del …" at bounding box center [222, 107] width 445 height 214
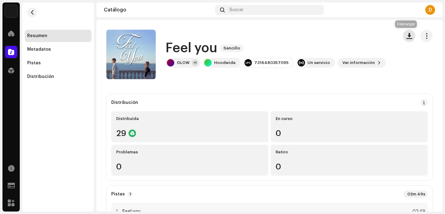
click at [409, 36] on button "button" at bounding box center [409, 36] width 12 height 12
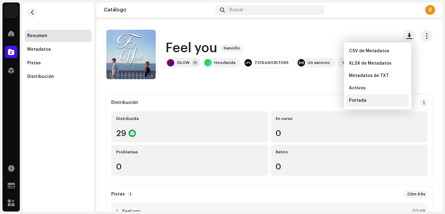
click at [368, 99] on div "Portada" at bounding box center [377, 100] width 57 height 5
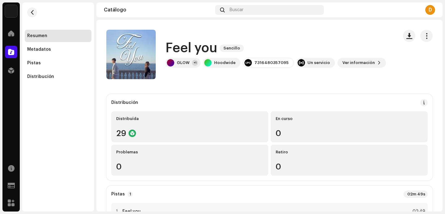
click at [342, 71] on div "Feel you Sencillo GLOW +1 Hoodwide 7316480357095 Un servicio Ver información" at bounding box center [249, 54] width 287 height 49
click at [342, 66] on span "Ver información" at bounding box center [358, 63] width 32 height 12
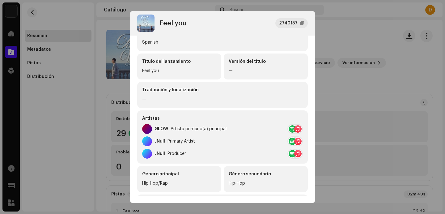
scroll to position [34, 0]
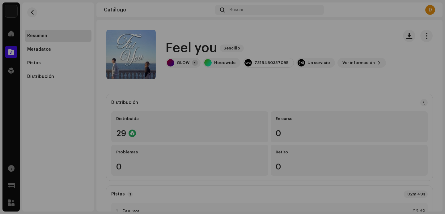
click at [86, 25] on div "Feel you 2740157 Metadatos Distribución Idioma de metadatos Spanish Título del …" at bounding box center [222, 107] width 445 height 214
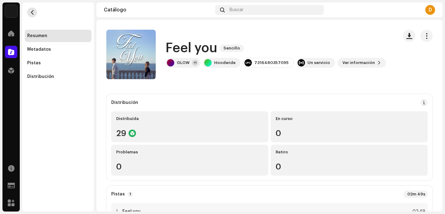
click at [34, 13] on span "button" at bounding box center [32, 12] width 5 height 5
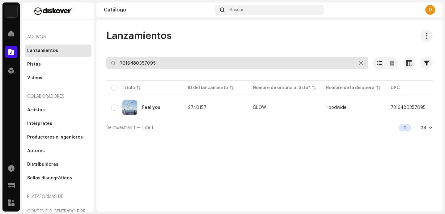
drag, startPoint x: 163, startPoint y: 66, endPoint x: 88, endPoint y: 47, distance: 76.5
click at [89, 48] on div "Diskover Entertainment SL Inicio Catálogo Distribución Recursos Formularios de …" at bounding box center [222, 107] width 445 height 214
paste input "1325734"
type input "7316481325734"
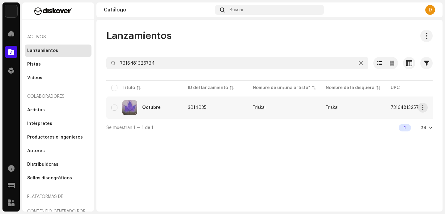
click at [149, 104] on div "Octubre" at bounding box center [144, 107] width 67 height 15
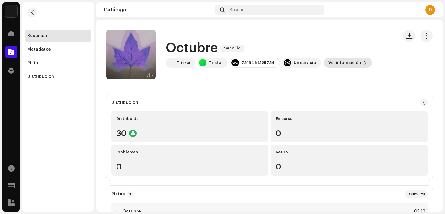
click at [335, 58] on span "Ver información" at bounding box center [344, 63] width 32 height 12
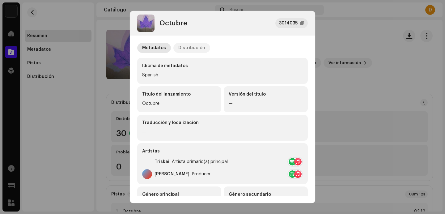
click at [188, 49] on div "Distribución" at bounding box center [191, 48] width 27 height 10
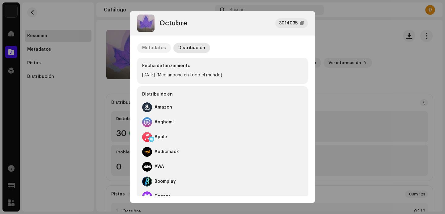
click at [161, 47] on div "Metadatos" at bounding box center [154, 48] width 24 height 10
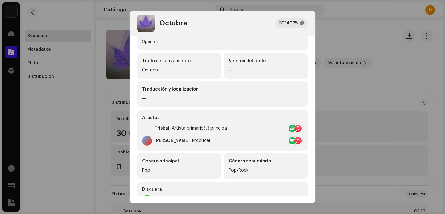
scroll to position [37, 0]
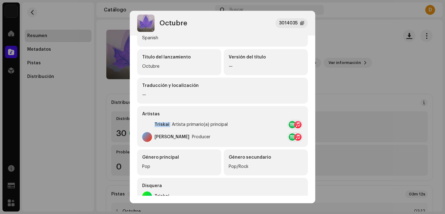
drag, startPoint x: 169, startPoint y: 125, endPoint x: 156, endPoint y: 124, distance: 13.3
click at [155, 124] on div "Triskai Artista primario(a) principal" at bounding box center [185, 125] width 86 height 10
copy div "Triskai"
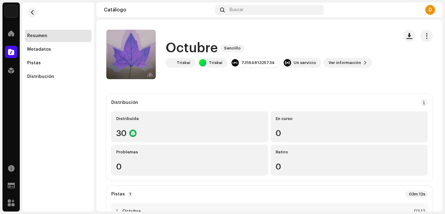
click at [371, 59] on div "Octubre 3014035 Metadatos Distribución Idioma de metadatos Spanish Título del l…" at bounding box center [222, 107] width 445 height 214
click at [407, 34] on span "button" at bounding box center [409, 35] width 6 height 5
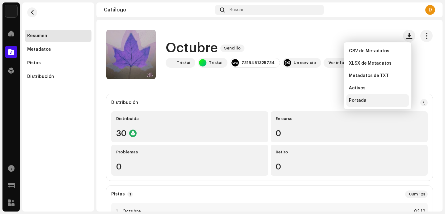
click at [364, 100] on span "Portada" at bounding box center [358, 100] width 18 height 5
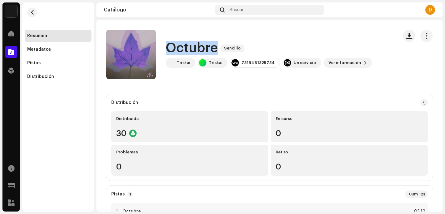
drag, startPoint x: 214, startPoint y: 49, endPoint x: 170, endPoint y: 48, distance: 44.5
click at [170, 48] on h1 "Octubre" at bounding box center [192, 48] width 52 height 14
click at [35, 11] on button "button" at bounding box center [32, 12] width 10 height 10
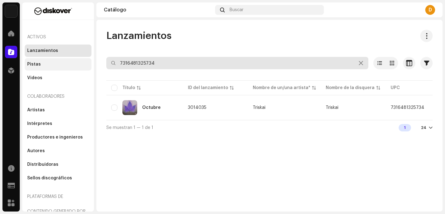
drag, startPoint x: 157, startPoint y: 61, endPoint x: 85, endPoint y: 58, distance: 72.7
click at [85, 58] on div "Diskover Entertainment SL Inicio Catálogo Distribución Recursos Formularios de …" at bounding box center [222, 107] width 445 height 214
paste input "86452"
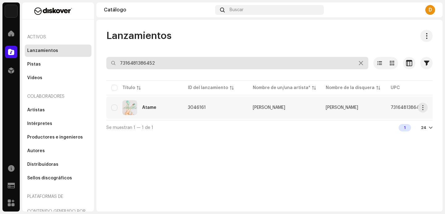
type input "7316481386452"
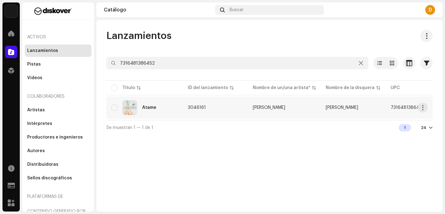
click at [150, 109] on div "Átame" at bounding box center [149, 107] width 14 height 4
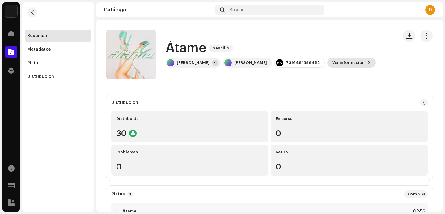
click at [332, 61] on span "Ver información" at bounding box center [348, 63] width 32 height 12
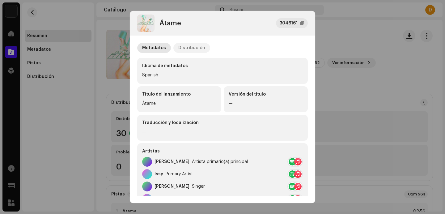
click at [181, 49] on div "Distribución" at bounding box center [191, 48] width 27 height 10
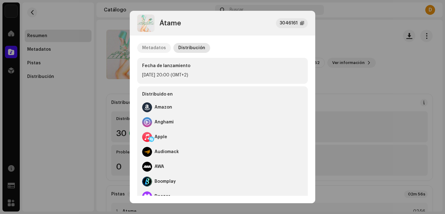
click at [156, 46] on div "Metadatos" at bounding box center [154, 48] width 24 height 10
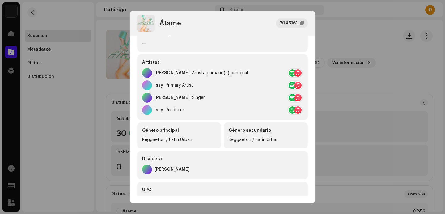
scroll to position [86, 0]
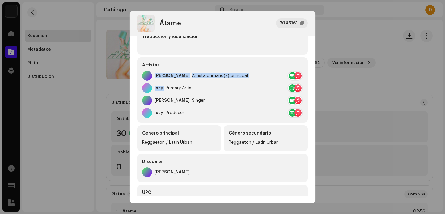
drag, startPoint x: 164, startPoint y: 87, endPoint x: 154, endPoint y: 76, distance: 15.1
click at [154, 76] on div "Artistas Laura Delany Artista primario(a) principal Issy Primary Artist Laura D…" at bounding box center [222, 90] width 171 height 66
drag, startPoint x: 181, startPoint y: 24, endPoint x: 160, endPoint y: 24, distance: 21.6
click at [160, 24] on div "Átame 3046161" at bounding box center [222, 23] width 171 height 17
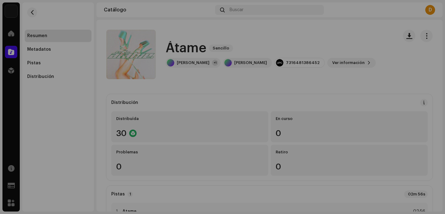
click at [381, 53] on div "Átame 3046161 Metadatos Distribución Idioma de metadatos Spanish Título del lan…" at bounding box center [222, 107] width 445 height 214
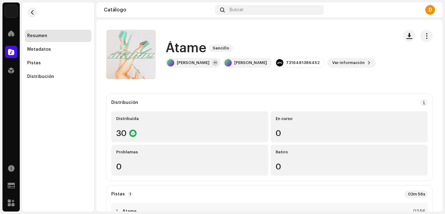
click at [396, 43] on div "Átame Sencillo Laura Delany +1 Laura Delany 7316481386452 Ver información" at bounding box center [269, 54] width 326 height 49
click at [406, 34] on span "button" at bounding box center [409, 35] width 6 height 5
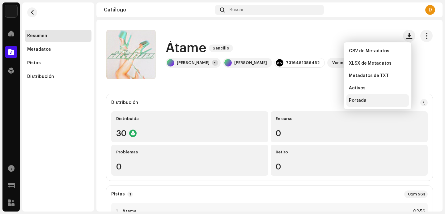
click at [361, 103] on div "Portada" at bounding box center [377, 100] width 62 height 12
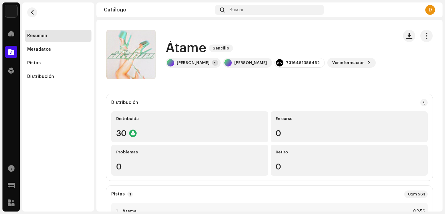
click at [38, 9] on re-m-nav-back at bounding box center [32, 15] width 15 height 27
click at [30, 13] on span "button" at bounding box center [32, 12] width 5 height 5
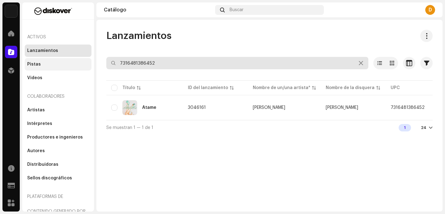
drag, startPoint x: 159, startPoint y: 63, endPoint x: 86, endPoint y: 61, distance: 72.7
click at [86, 61] on div "Diskover Entertainment SL Inicio Catálogo Distribución Recursos Formularios de …" at bounding box center [222, 107] width 445 height 214
paste input "45"
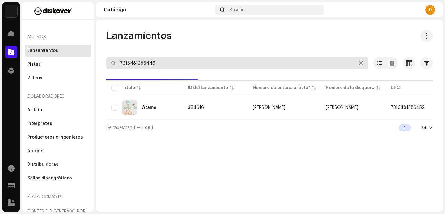
type input "7316481386445"
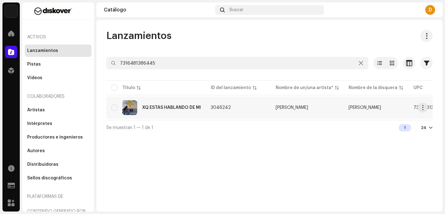
click at [156, 107] on div "XQ ESTAS HABLANDO DE MI" at bounding box center [171, 107] width 59 height 4
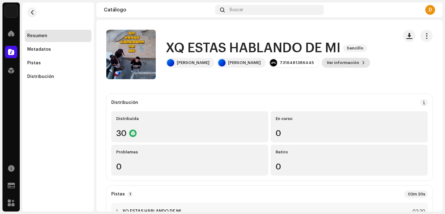
click at [327, 61] on span "Ver información" at bounding box center [343, 63] width 32 height 12
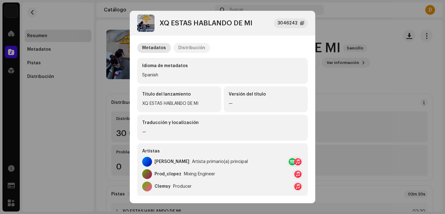
click at [195, 50] on div "Distribución" at bounding box center [191, 48] width 27 height 10
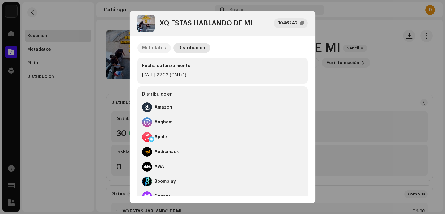
click at [158, 46] on div "Metadatos" at bounding box center [154, 48] width 24 height 10
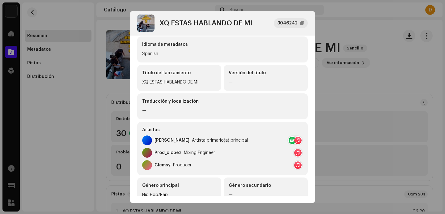
scroll to position [8, 0]
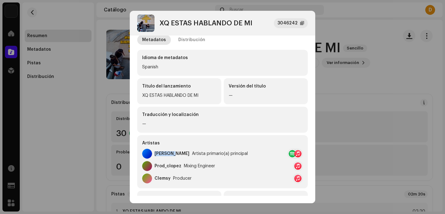
drag, startPoint x: 170, startPoint y: 155, endPoint x: 155, endPoint y: 154, distance: 14.9
click at [155, 154] on div "Alexo II Artista primario(a) principal" at bounding box center [195, 154] width 106 height 10
drag, startPoint x: 258, startPoint y: 30, endPoint x: 160, endPoint y: 23, distance: 98.2
click at [160, 23] on div "XQ ESTAS HABLANDO DE MI 3046242" at bounding box center [222, 23] width 171 height 17
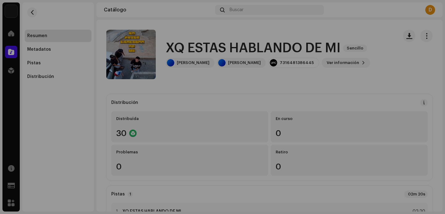
click at [412, 65] on div "XQ ESTAS HABLANDO DE MI 3046242 Metadatos Distribución Idioma de metadatos Span…" at bounding box center [222, 107] width 445 height 214
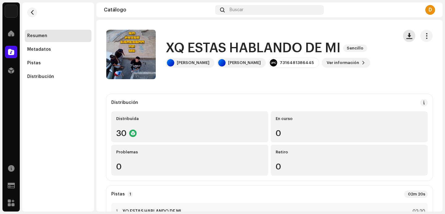
click at [406, 38] on span "button" at bounding box center [409, 35] width 6 height 5
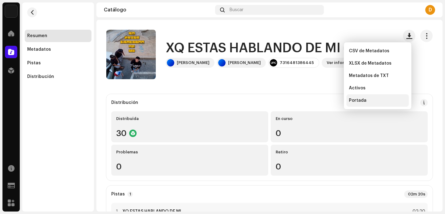
click at [359, 102] on span "Portada" at bounding box center [358, 100] width 18 height 5
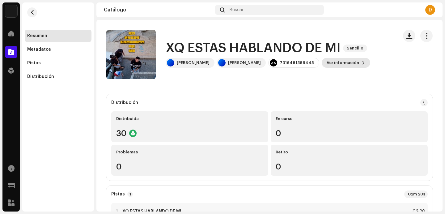
click at [327, 66] on span "Ver información" at bounding box center [343, 63] width 32 height 12
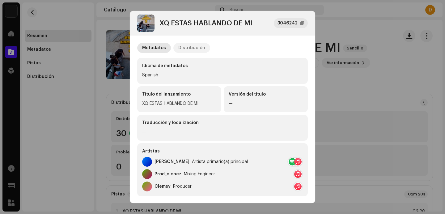
click at [193, 49] on div "Distribución" at bounding box center [191, 48] width 27 height 10
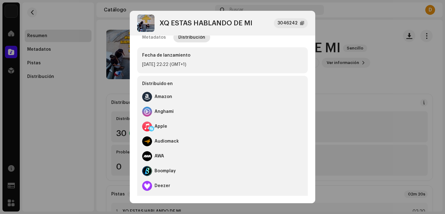
scroll to position [0, 0]
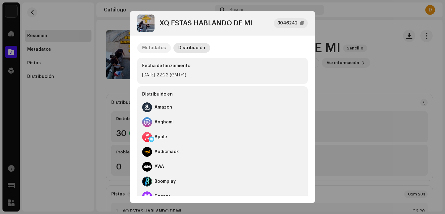
click at [145, 44] on div "Metadatos" at bounding box center [154, 48] width 24 height 10
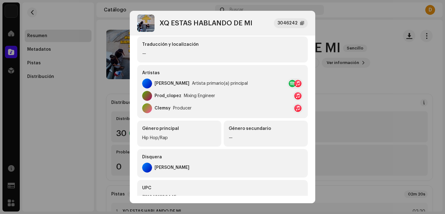
scroll to position [78, 0]
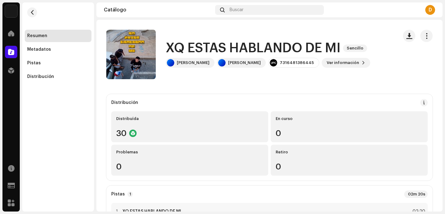
click at [43, 62] on div "XQ ESTAS HABLANDO DE MI 3046242 Metadatos Distribución Idioma de metadatos Span…" at bounding box center [222, 107] width 445 height 214
click at [14, 66] on div at bounding box center [11, 70] width 12 height 12
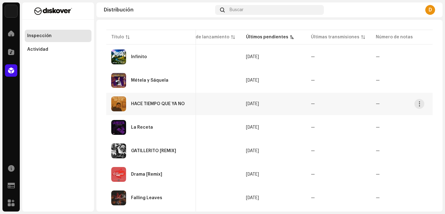
scroll to position [82, 0]
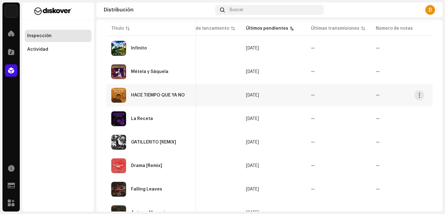
click at [170, 101] on div "HACE TIEMPO QUE YA NO" at bounding box center [151, 95] width 80 height 15
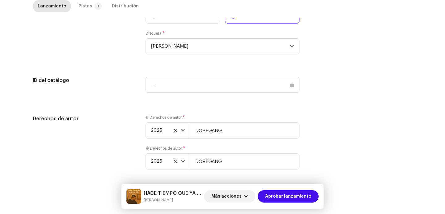
scroll to position [609, 0]
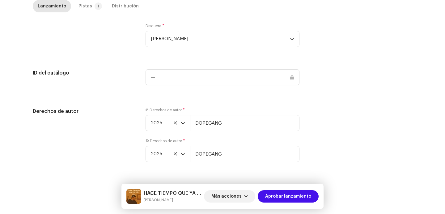
click at [227, 133] on div "Ⓟ Derechos de autor * 2025 DOPEGANG © Derechos de autor * 2025 DOPEGANG" at bounding box center [223, 139] width 154 height 62
click at [228, 124] on input "DOPEGANG" at bounding box center [244, 123] width 109 height 16
type input "DOPEGANG | Distributed by Diskover Co."
click at [234, 148] on input "DOPEGANG" at bounding box center [244, 154] width 109 height 16
type input "DOPEGANG | Distributed by Diskover Co."
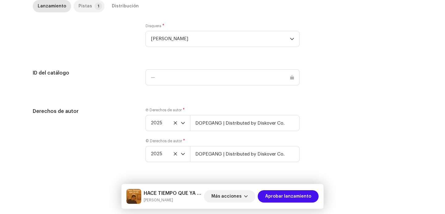
click at [81, 7] on div "Pistas" at bounding box center [85, 6] width 14 height 12
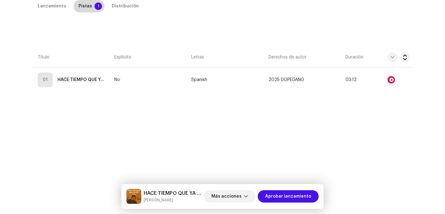
scroll to position [141, 0]
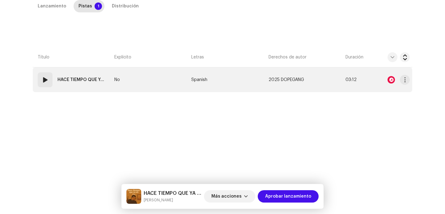
click at [51, 78] on div "01" at bounding box center [45, 79] width 15 height 15
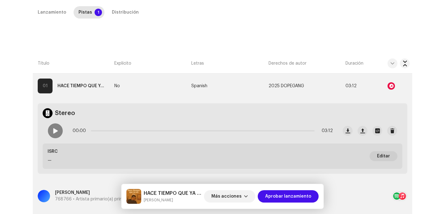
scroll to position [106, 0]
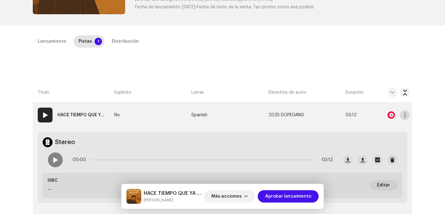
click at [402, 120] on button "button" at bounding box center [405, 115] width 10 height 10
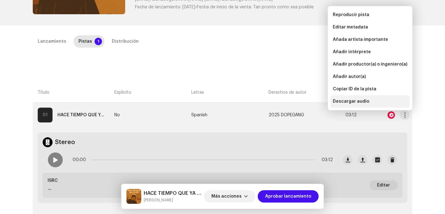
click at [360, 104] on div "Descargar audio" at bounding box center [369, 101] width 79 height 12
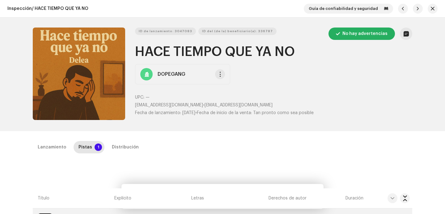
scroll to position [223, 0]
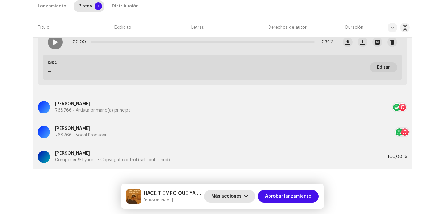
click at [230, 197] on span "Más acciones" at bounding box center [226, 196] width 30 height 12
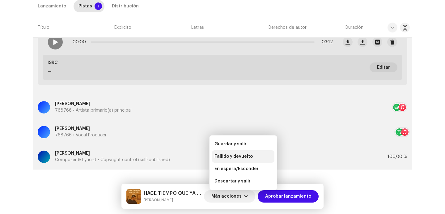
click at [229, 154] on span "Fallido y devuelto" at bounding box center [233, 156] width 38 height 5
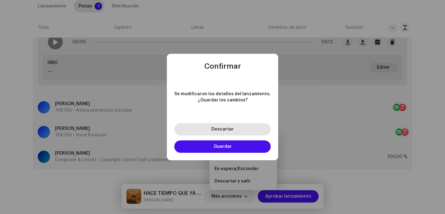
click at [224, 127] on span "Descartar" at bounding box center [222, 129] width 22 height 4
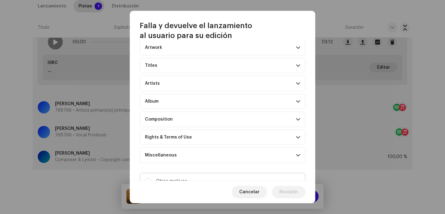
click at [229, 174] on label "Otros motivos" at bounding box center [223, 181] width 166 height 17
click at [151, 178] on input "Otros motivos" at bounding box center [148, 181] width 6 height 6
checkbox input "true"
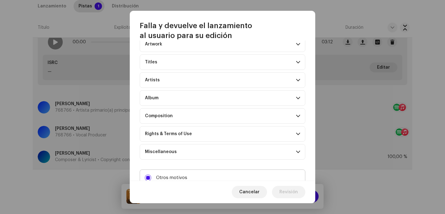
scroll to position [77, 0]
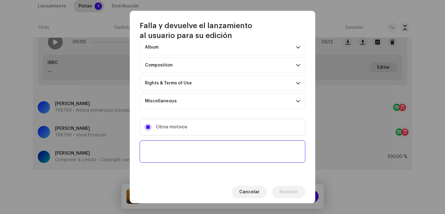
click at [225, 154] on textarea at bounding box center [223, 151] width 166 height 22
paste textarea "Uno o más tracks de tu lanzamiento contienen beats o samples de otros artistas,…"
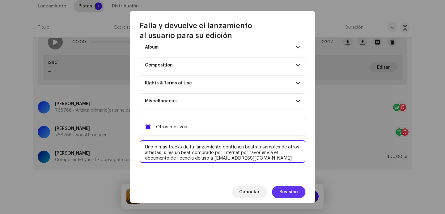
type textarea "Uno o más tracks de tu lanzamiento contienen beats o samples de otros artistas,…"
click at [291, 191] on span "Revisión" at bounding box center [288, 192] width 19 height 12
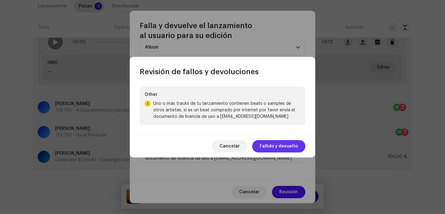
click at [271, 150] on span "Fallido y devuelto" at bounding box center [279, 146] width 38 height 12
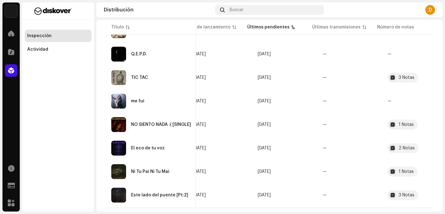
scroll to position [490, 0]
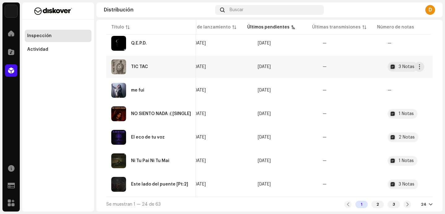
click at [143, 60] on div "TIC TAC" at bounding box center [151, 66] width 80 height 15
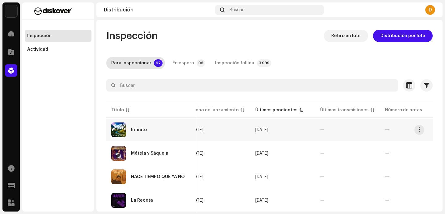
click at [144, 134] on div "Infinito" at bounding box center [151, 129] width 80 height 15
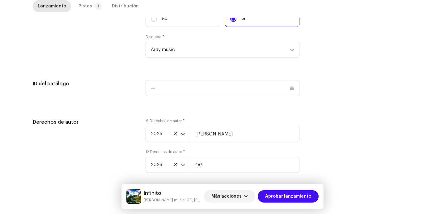
scroll to position [722, 0]
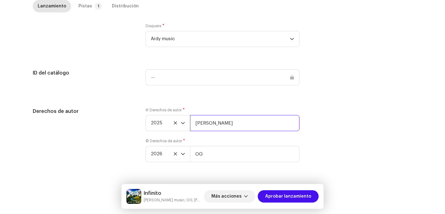
click at [239, 128] on input "[PERSON_NAME]" at bounding box center [244, 123] width 109 height 16
paste input "| Distributed by Diskover Co."
type input "Ruben diaz | Distributed by Diskover Co."
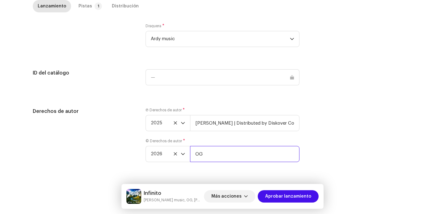
click at [225, 159] on input "OG" at bounding box center [244, 154] width 109 height 16
paste input "| Distributed by Diskover Co."
type input "OG | Distributed by Diskover Co."
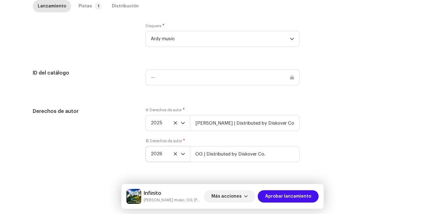
click at [183, 153] on icon "dropdown trigger" at bounding box center [183, 154] width 4 height 4
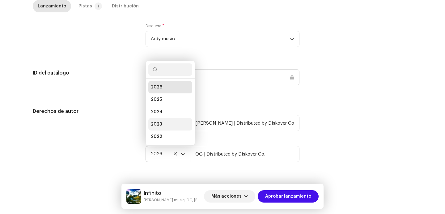
scroll to position [10, 0]
click at [159, 88] on span "2025" at bounding box center [156, 90] width 11 height 6
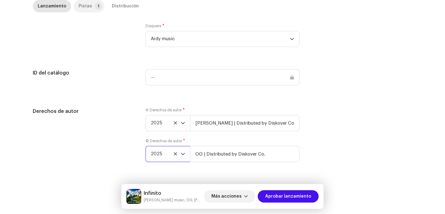
click at [86, 7] on div "Pistas" at bounding box center [85, 6] width 14 height 12
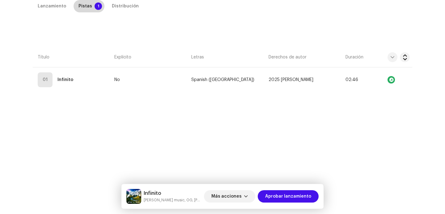
scroll to position [141, 0]
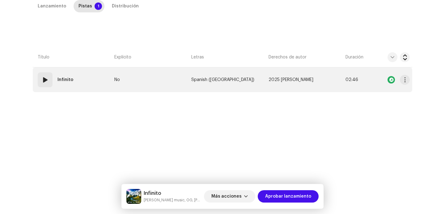
click at [49, 85] on div "01" at bounding box center [45, 79] width 15 height 15
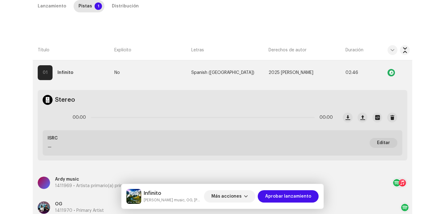
scroll to position [140, 0]
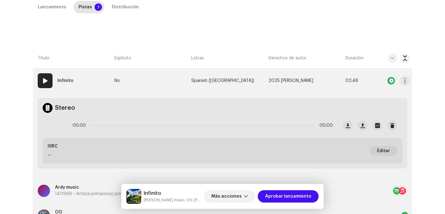
click at [62, 81] on strong "Infinito" at bounding box center [65, 80] width 16 height 12
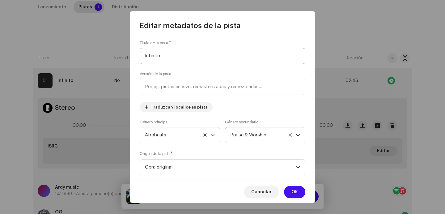
scroll to position [219, 0]
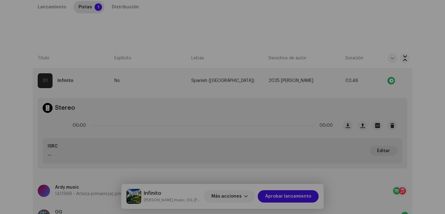
click at [96, 96] on div "Editar metadatos de la pista Título de la pista * Infinito Versión de la pista …" at bounding box center [222, 107] width 445 height 214
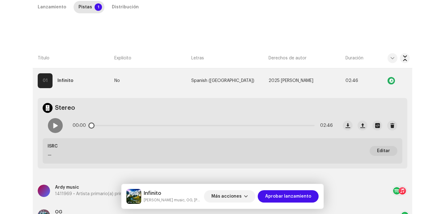
click at [63, 122] on div "00:00 02:46" at bounding box center [190, 125] width 295 height 25
click at [54, 124] on span at bounding box center [55, 125] width 5 height 5
click at [118, 125] on p-slider at bounding box center [203, 125] width 224 height 1
click at [210, 127] on div "00:23 02:46" at bounding box center [203, 125] width 260 height 12
click at [210, 127] on div "00:24 02:46" at bounding box center [203, 125] width 260 height 12
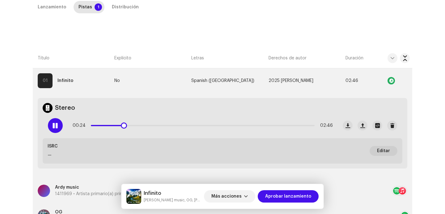
click at [213, 125] on p-slider at bounding box center [203, 125] width 224 height 1
click at [290, 126] on div "01:32 02:46" at bounding box center [203, 125] width 260 height 12
click at [290, 125] on p-slider at bounding box center [203, 125] width 224 height 1
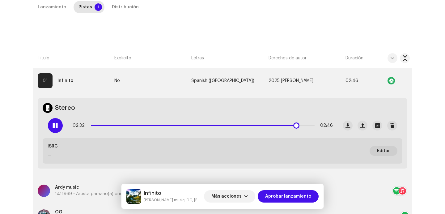
click at [54, 125] on span at bounding box center [55, 125] width 5 height 5
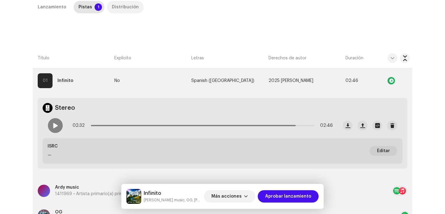
click at [130, 5] on div "Distribución" at bounding box center [125, 7] width 27 height 12
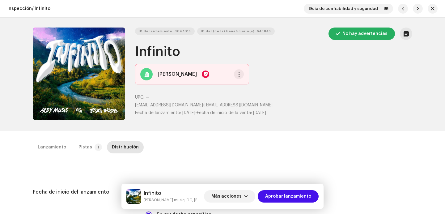
scroll to position [373, 0]
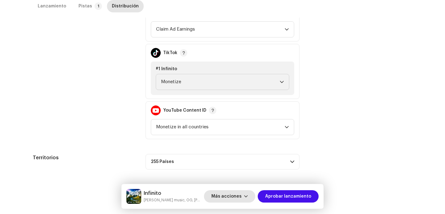
click at [229, 199] on span "Más acciones" at bounding box center [226, 196] width 30 height 12
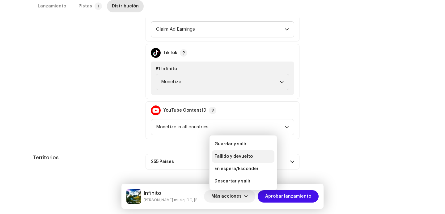
click at [229, 161] on div "Fallido y devuelto" at bounding box center [243, 156] width 62 height 12
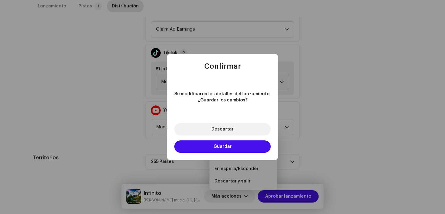
click at [226, 120] on div "Descartar Guardar" at bounding box center [222, 138] width 111 height 44
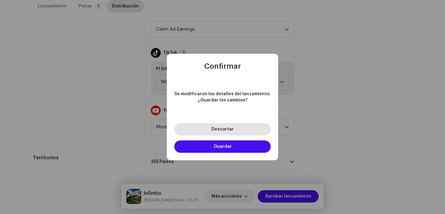
click at [226, 127] on button "Descartar" at bounding box center [222, 129] width 96 height 12
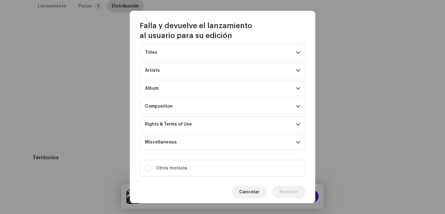
scroll to position [49, 0]
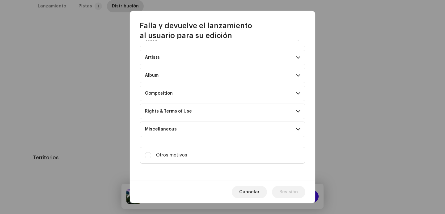
click at [203, 144] on div "Indica un error específico al usuario Artwork Upscaled art / bad quality Logo /…" at bounding box center [222, 110] width 185 height 140
click at [201, 152] on label "Otros motivos" at bounding box center [223, 155] width 166 height 17
click at [151, 152] on input "Otros motivos" at bounding box center [148, 155] width 6 height 6
checkbox input "true"
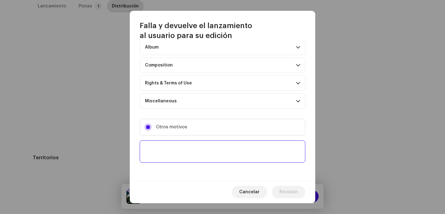
click at [199, 151] on textarea at bounding box center [223, 151] width 166 height 22
paste textarea "Por favor, incluye las 30 plataformas de distribución. Sin esto, no podremos ap…"
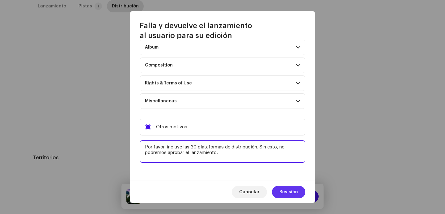
type textarea "Por favor, incluye las 30 plataformas de distribución. Sin esto, no podremos ap…"
click at [282, 191] on span "Revisión" at bounding box center [288, 192] width 19 height 12
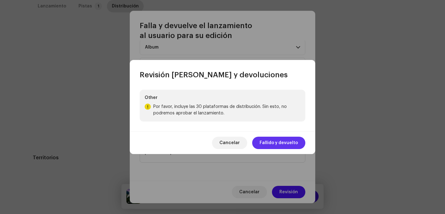
click at [276, 147] on span "Fallido y devuelto" at bounding box center [279, 143] width 38 height 12
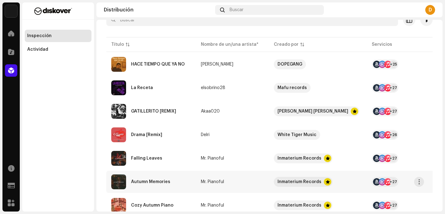
scroll to position [97, 0]
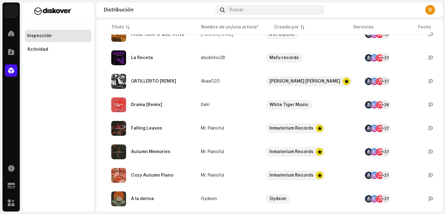
click at [137, 81] on div "GATILLERITO [REMIX]" at bounding box center [153, 81] width 45 height 4
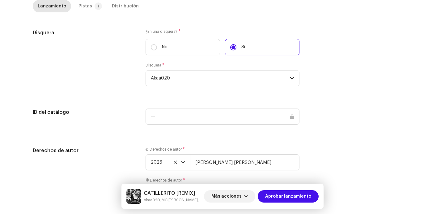
scroll to position [696, 0]
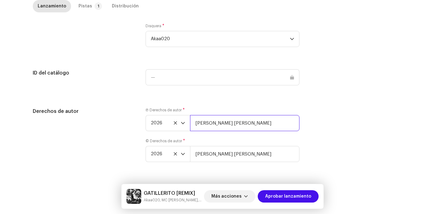
click at [233, 122] on input "Eric Garcia Ruiz" at bounding box center [244, 123] width 109 height 16
type input "Eric Garcia Ruiz | Distributed by Diskover Co."
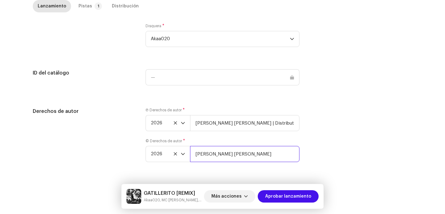
click at [235, 152] on input "Eric Garcia Ruiz" at bounding box center [244, 154] width 109 height 16
type input "Eric Garcia Ruiz | Distributed by Diskover Co."
click at [182, 125] on div "dropdown trigger" at bounding box center [183, 122] width 4 height 15
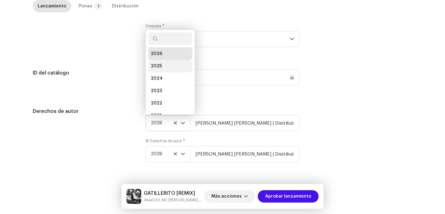
scroll to position [10, 0]
click at [159, 61] on span "2025" at bounding box center [156, 59] width 11 height 6
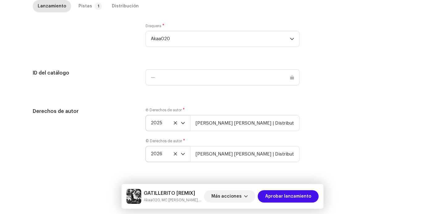
click at [181, 154] on icon "dropdown trigger" at bounding box center [183, 154] width 4 height 4
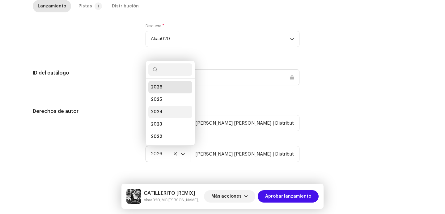
scroll to position [2, 0]
click at [156, 96] on span "2025" at bounding box center [156, 97] width 11 height 6
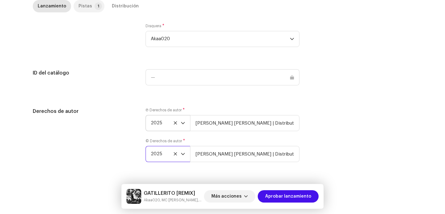
click at [82, 4] on div "Pistas" at bounding box center [85, 6] width 14 height 12
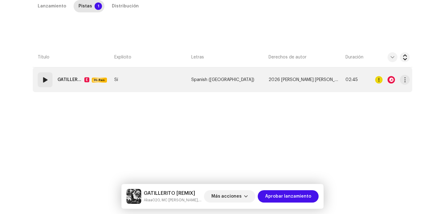
click at [64, 77] on strong "GATILLERITO [REMIX]" at bounding box center [69, 80] width 24 height 12
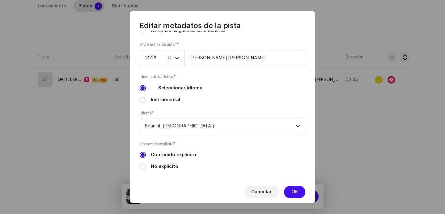
scroll to position [219, 0]
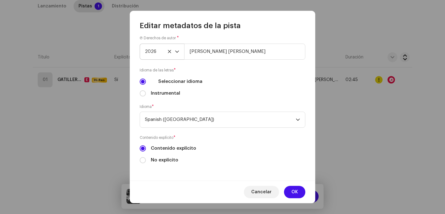
click at [176, 50] on icon "dropdown trigger" at bounding box center [177, 51] width 4 height 4
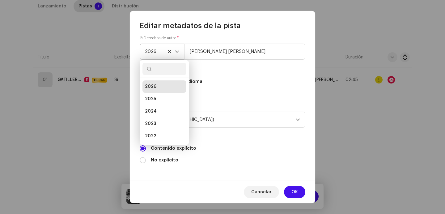
scroll to position [2, 0]
click at [156, 95] on li "2025" at bounding box center [164, 96] width 44 height 12
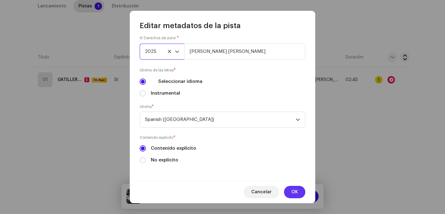
click at [294, 188] on span "OK" at bounding box center [294, 192] width 6 height 12
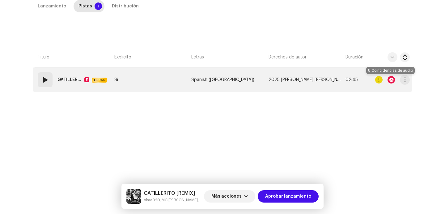
click at [391, 78] on div at bounding box center [391, 79] width 7 height 7
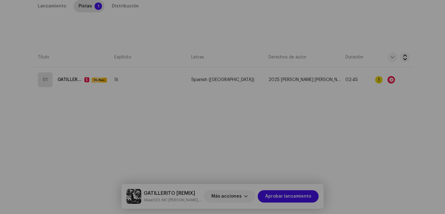
click at [403, 78] on div "Reconocimiento de audio por Remezclas o muestras 8 Todos los resultados requier…" at bounding box center [222, 107] width 445 height 214
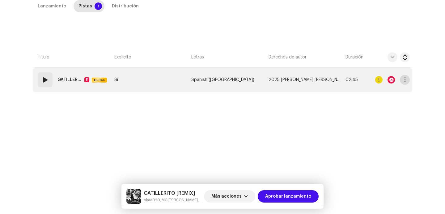
click at [403, 80] on span "button" at bounding box center [405, 79] width 5 height 5
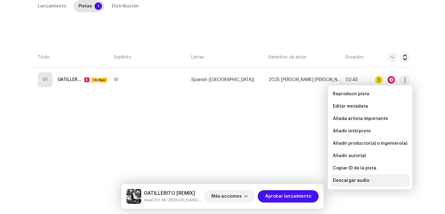
click at [334, 181] on span "Descargar audio" at bounding box center [351, 180] width 36 height 5
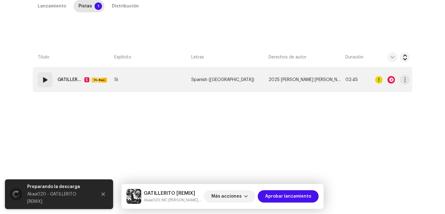
click at [39, 86] on div "01" at bounding box center [45, 79] width 15 height 15
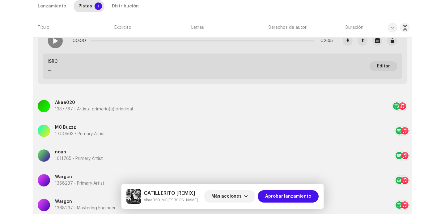
scroll to position [322, 0]
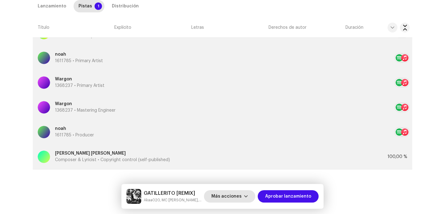
click at [234, 199] on span "Más acciones" at bounding box center [226, 196] width 30 height 12
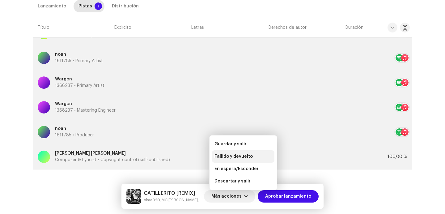
click at [232, 155] on span "Fallido y devuelto" at bounding box center [233, 156] width 38 height 5
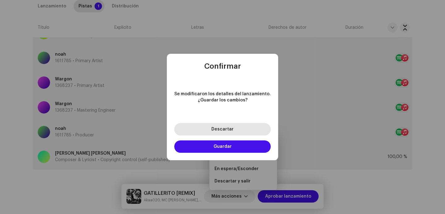
click at [231, 129] on span "Descartar" at bounding box center [222, 129] width 22 height 4
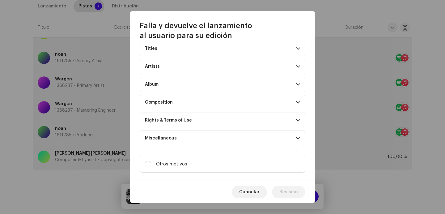
scroll to position [44, 0]
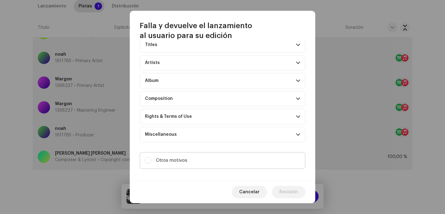
click at [203, 153] on label "Otros motivos" at bounding box center [223, 160] width 166 height 17
click at [151, 157] on input "Otros motivos" at bounding box center [148, 160] width 6 height 6
checkbox input "true"
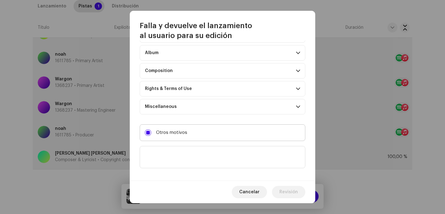
scroll to position [77, 0]
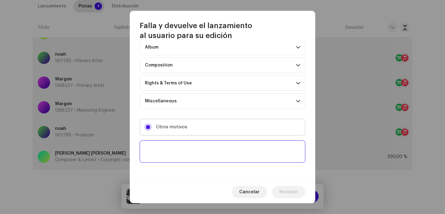
click at [203, 153] on textarea at bounding box center [223, 151] width 166 height 22
paste textarea "Si este track ya fue distribuido debe conservar el ISRC original y los metadato…"
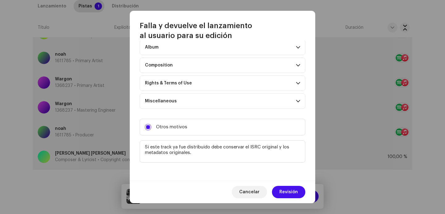
type textarea "Si este track ya fue distribuido debe conservar el ISRC original y los metadato…"
click at [285, 184] on div "Cancelar Revisión" at bounding box center [222, 191] width 185 height 23
click at [285, 189] on span "Revisión" at bounding box center [288, 192] width 19 height 12
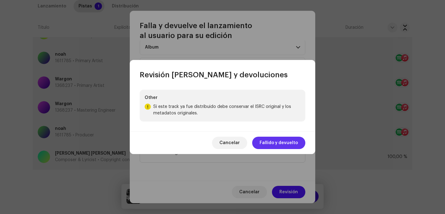
click at [282, 142] on span "Fallido y devuelto" at bounding box center [279, 143] width 38 height 12
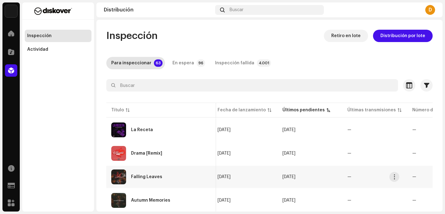
scroll to position [0, 260]
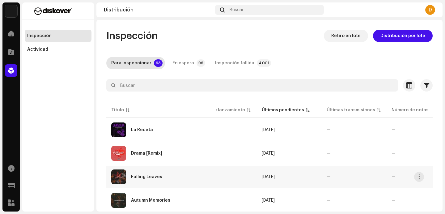
click at [173, 168] on td "Falling Leaves" at bounding box center [161, 177] width 110 height 22
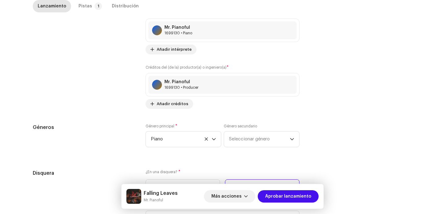
scroll to position [635, 0]
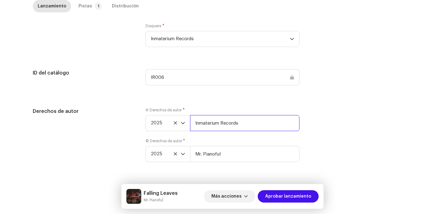
click at [248, 121] on input "Inmaterium Records" at bounding box center [244, 123] width 109 height 16
type input "Inmaterium Records | Distributed by Diskover Co."
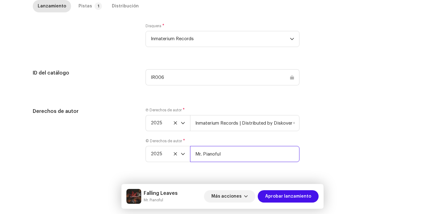
click at [235, 156] on input "Mr. Pianoful" at bounding box center [244, 154] width 109 height 16
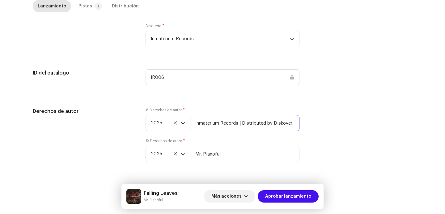
scroll to position [0, 7]
drag, startPoint x: 238, startPoint y: 122, endPoint x: 326, endPoint y: 126, distance: 88.2
click at [326, 126] on div "Derechos de autor Ⓟ Derechos de autor * 2025 Inmaterium Records | Distributed b…" at bounding box center [222, 139] width 379 height 62
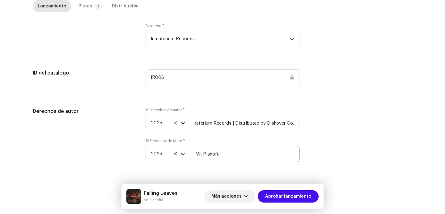
click at [258, 153] on input "Mr. Pianoful" at bounding box center [244, 154] width 109 height 16
paste input "| Distributed by Diskover Co."
type input "Mr. Pianoful | Distributed by Diskover Co."
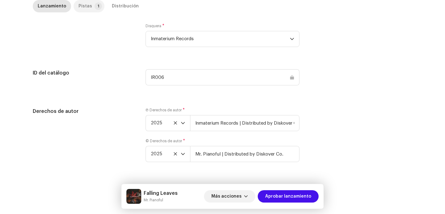
click at [88, 6] on p-tab "Pistas 1" at bounding box center [89, 6] width 31 height 12
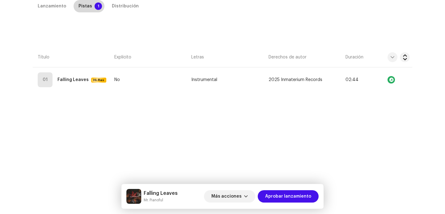
scroll to position [141, 0]
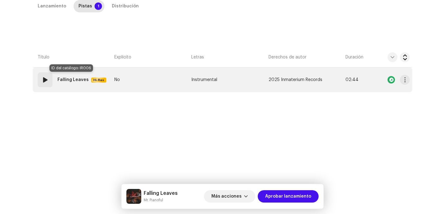
click at [51, 86] on div "01 Falling Leaves Hi-Res" at bounding box center [73, 79] width 71 height 15
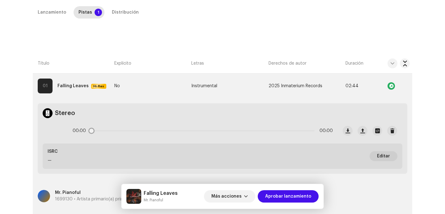
scroll to position [87, 0]
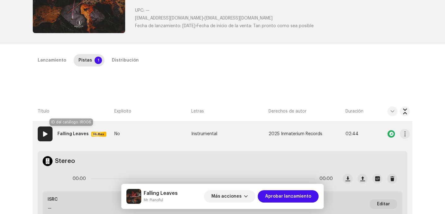
click at [66, 131] on strong "Falling Leaves" at bounding box center [72, 134] width 31 height 12
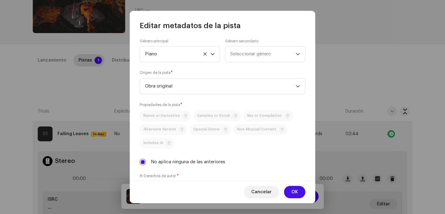
scroll to position [148, 0]
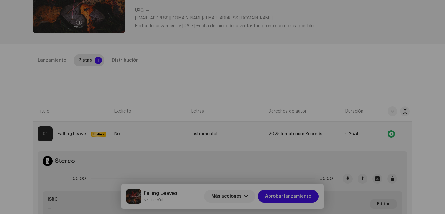
click at [76, 110] on div "Editar metadatos de la pista Título de la pista * Falling Leaves Versión de la …" at bounding box center [222, 107] width 445 height 214
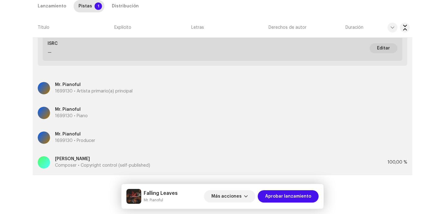
scroll to position [248, 0]
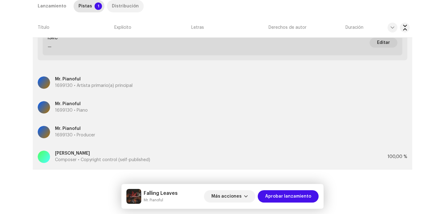
click at [123, 3] on div "Distribución" at bounding box center [125, 6] width 27 height 12
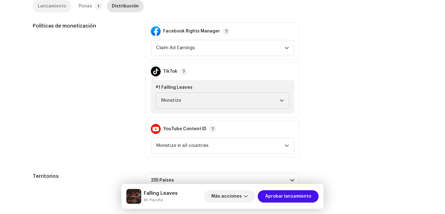
click at [41, 5] on div "Lanzamiento" at bounding box center [52, 6] width 28 height 12
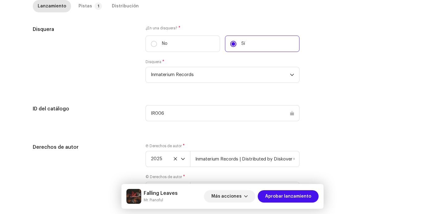
scroll to position [635, 0]
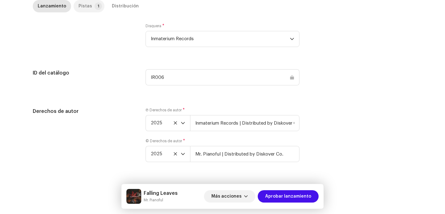
click at [83, 9] on div "Pistas" at bounding box center [85, 6] width 14 height 12
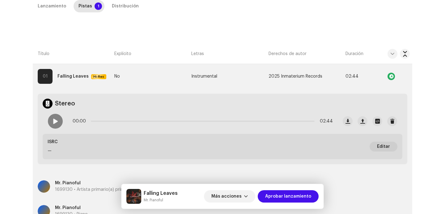
scroll to position [129, 0]
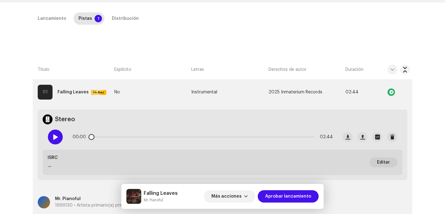
click at [58, 136] on div at bounding box center [55, 136] width 15 height 15
click at [73, 88] on strong "Falling Leaves" at bounding box center [72, 92] width 31 height 12
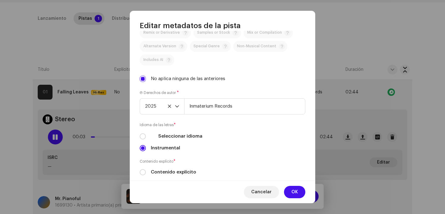
scroll to position [189, 0]
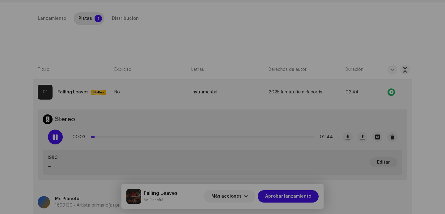
click at [90, 65] on div "Editar metadatos de la pista Título de la pista * Falling Leaves Versión de la …" at bounding box center [222, 107] width 445 height 214
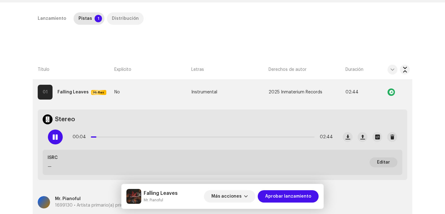
click at [115, 20] on div "Distribución" at bounding box center [125, 18] width 27 height 12
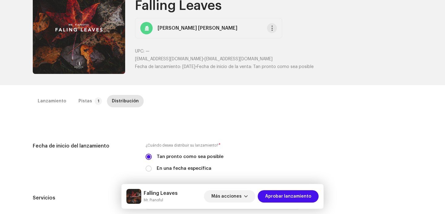
scroll to position [50, 0]
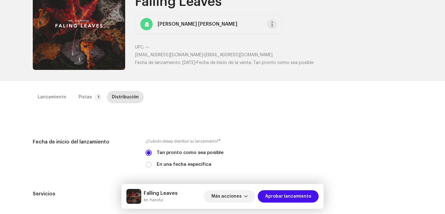
click at [85, 106] on div "Lanzamiento Pistas 1 Distribución" at bounding box center [222, 100] width 379 height 18
click at [81, 96] on div "Pistas" at bounding box center [85, 97] width 14 height 12
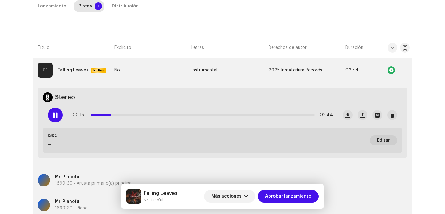
scroll to position [160, 0]
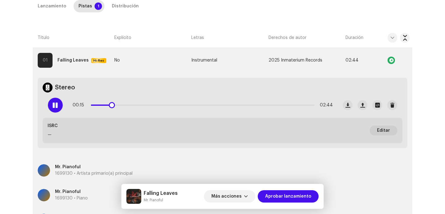
click at [58, 104] on div at bounding box center [55, 105] width 15 height 15
click at [120, 6] on div "Distribución" at bounding box center [125, 6] width 27 height 12
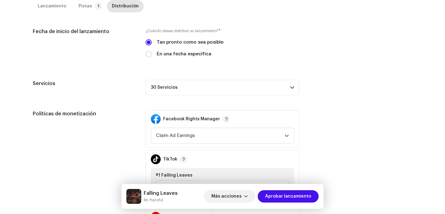
scroll to position [267, 0]
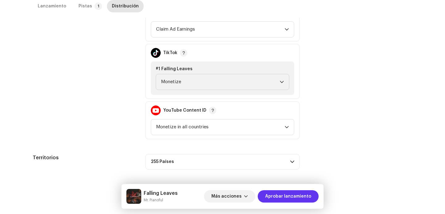
click at [274, 195] on span "Aprobar lanzamiento" at bounding box center [288, 196] width 46 height 12
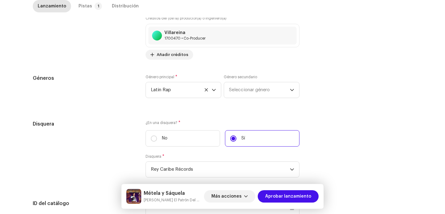
scroll to position [635, 0]
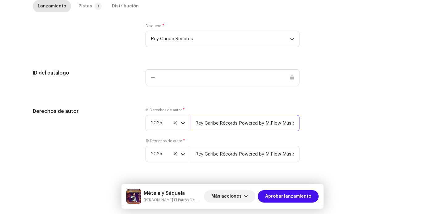
click at [275, 125] on input "Rey Caribe Récords Powered by M.Flow Músic Entertainment S.A" at bounding box center [244, 123] width 109 height 16
type input "Rey Caribe Récords Powered by M.Flow Músic Entertainment S.A | Distributed by D…"
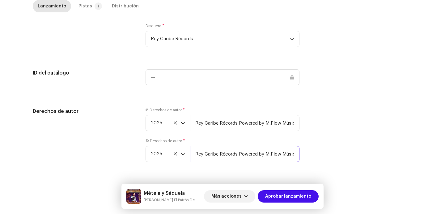
click at [273, 150] on input "Rey Caribe Récords Powered by M.Flow Músic Entertainment S.A" at bounding box center [244, 154] width 109 height 16
type input "Rey Caribe Récords Powered by M.Flow Músic Entertainment S.A | Distributed by D…"
click at [82, 3] on div "Pistas" at bounding box center [85, 6] width 14 height 12
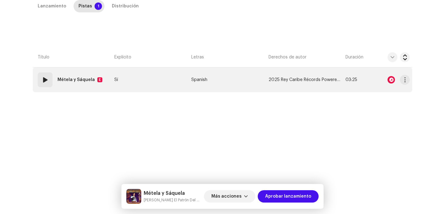
click at [50, 83] on div "01" at bounding box center [45, 79] width 15 height 15
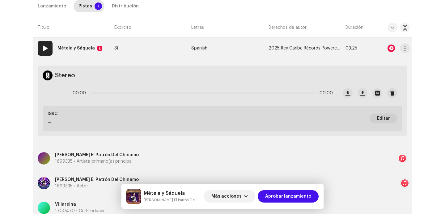
scroll to position [150, 0]
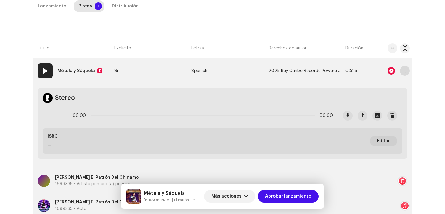
click at [403, 73] on span "button" at bounding box center [405, 70] width 5 height 5
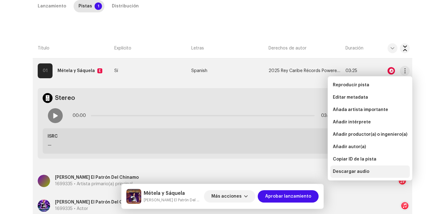
click at [354, 168] on div "Descargar audio" at bounding box center [369, 171] width 79 height 12
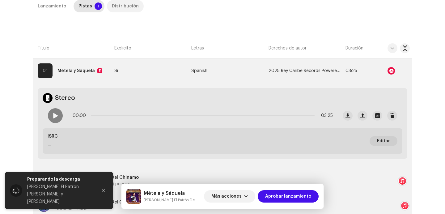
click at [121, 2] on div "Distribución" at bounding box center [125, 6] width 27 height 12
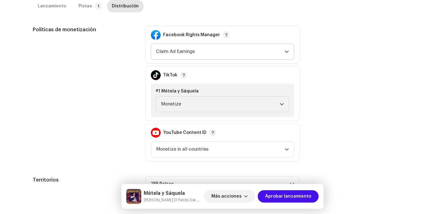
scroll to position [0, 0]
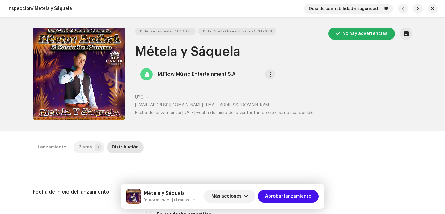
click at [87, 146] on p-tab "Pistas 1" at bounding box center [89, 147] width 31 height 12
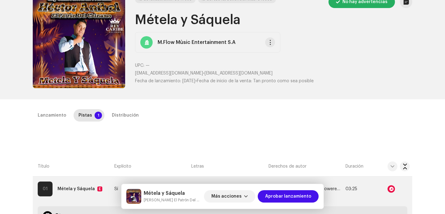
scroll to position [112, 0]
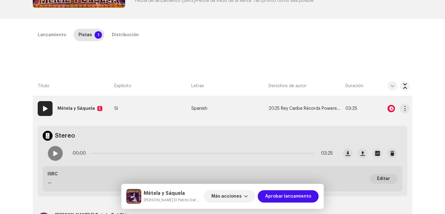
click at [410, 110] on td at bounding box center [393, 108] width 40 height 25
click at [404, 110] on span "button" at bounding box center [405, 108] width 5 height 5
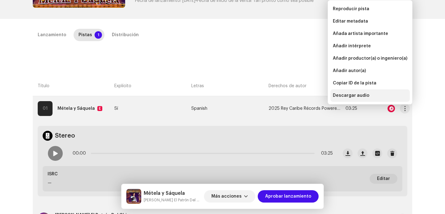
click at [354, 97] on span "Descargar audio" at bounding box center [351, 95] width 36 height 5
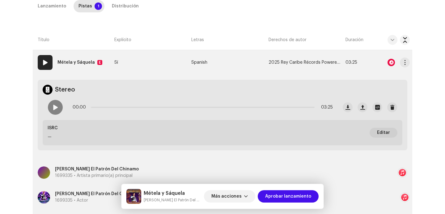
scroll to position [0, 0]
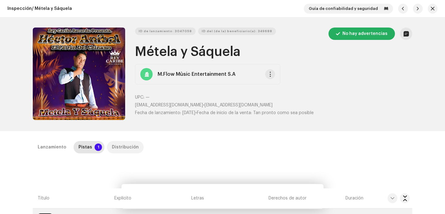
click at [125, 141] on div "Distribución" at bounding box center [125, 147] width 27 height 12
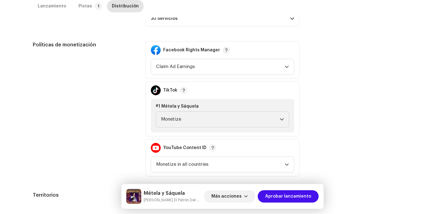
scroll to position [267, 0]
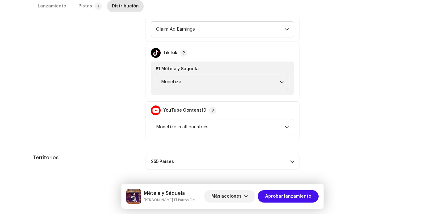
click at [87, 13] on div "Lanzamiento Pistas 1 Distribución" at bounding box center [222, 9] width 379 height 18
click at [82, 9] on div "Pistas" at bounding box center [85, 6] width 14 height 12
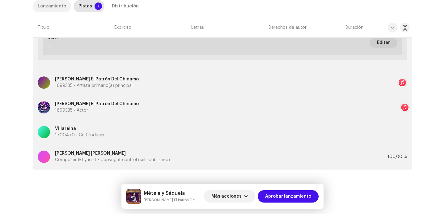
click at [52, 7] on div "Lanzamiento" at bounding box center [52, 6] width 28 height 12
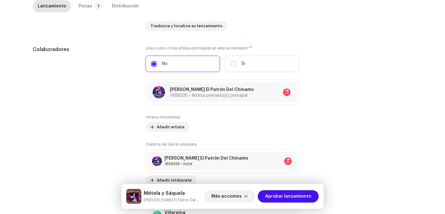
scroll to position [460, 0]
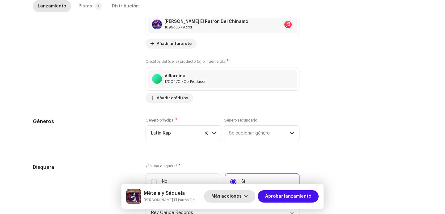
click at [232, 194] on span "Más acciones" at bounding box center [226, 196] width 30 height 12
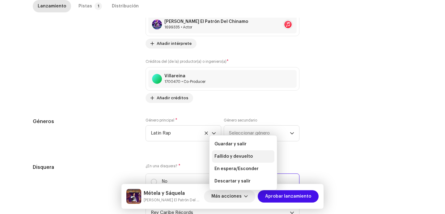
click at [229, 157] on span "Fallido y devuelto" at bounding box center [233, 156] width 38 height 5
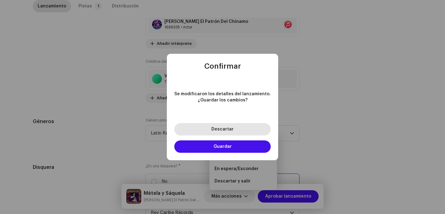
click at [226, 128] on span "Descartar" at bounding box center [222, 129] width 22 height 4
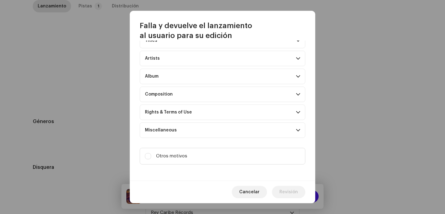
scroll to position [49, 0]
click at [231, 163] on div "Indica un error específico al usuario Artwork Upscaled art / bad quality Logo /…" at bounding box center [222, 110] width 185 height 140
click at [231, 159] on label "Otros motivos" at bounding box center [223, 155] width 166 height 17
click at [151, 158] on input "Otros motivos" at bounding box center [148, 155] width 6 height 6
checkbox input "true"
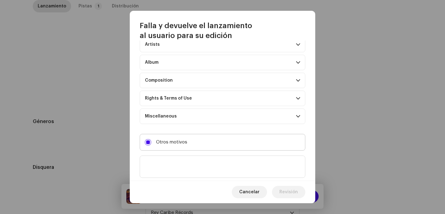
scroll to position [77, 0]
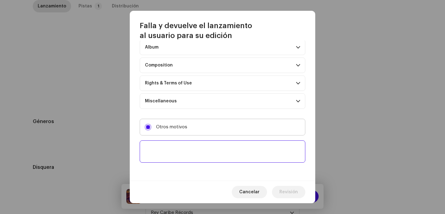
click at [231, 159] on textarea at bounding box center [223, 151] width 166 height 22
paste textarea "Uno o más tracks de tu lanzamiento contienen beats o samples de otros artistas,…"
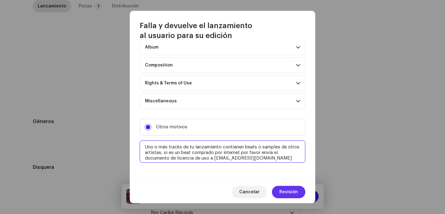
type textarea "Uno o más tracks de tu lanzamiento contienen beats o samples de otros artistas,…"
click at [291, 188] on span "Revisión" at bounding box center [288, 192] width 19 height 12
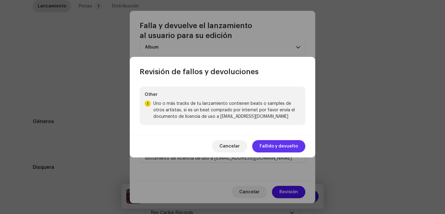
click at [281, 143] on span "Fallido y devuelto" at bounding box center [279, 146] width 38 height 12
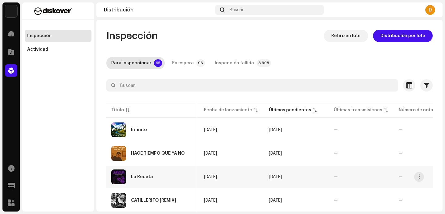
click at [142, 172] on div "La Receta" at bounding box center [151, 176] width 80 height 15
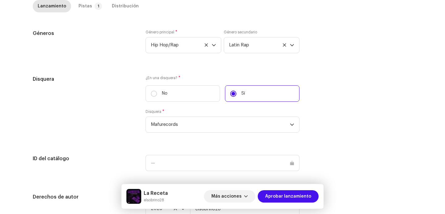
scroll to position [609, 0]
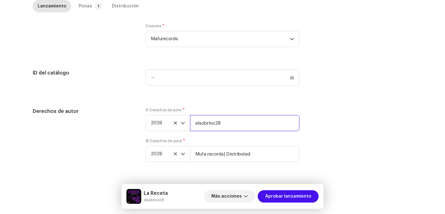
click at [232, 125] on input "elsobrino28" at bounding box center [244, 123] width 109 height 16
type input "elsobrino28 | Distributed by Diskover Co."
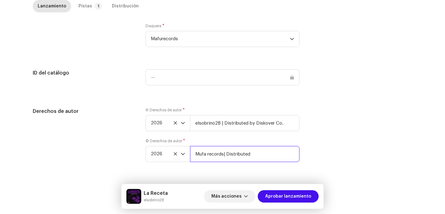
click at [251, 157] on input "Mufa records| Distributed" at bounding box center [244, 154] width 109 height 16
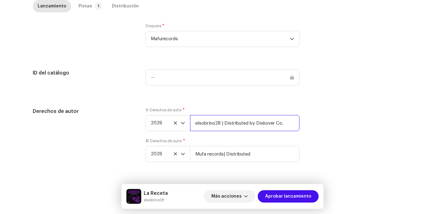
drag, startPoint x: 219, startPoint y: 124, endPoint x: 290, endPoint y: 127, distance: 71.7
click at [290, 127] on input "elsobrino28 | Distributed by Diskover Co." at bounding box center [244, 123] width 109 height 16
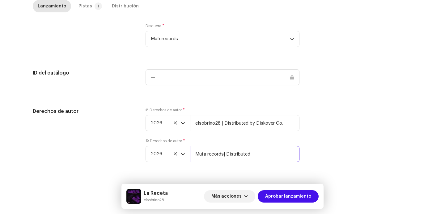
click at [267, 152] on input "Mufa records| Distributed" at bounding box center [244, 154] width 109 height 16
paste input "| Distributed by Diskover Co."
drag, startPoint x: 232, startPoint y: 155, endPoint x: 204, endPoint y: 155, distance: 27.8
click at [204, 155] on input "Mufa records| Distributed | Distributed by Diskover Co." at bounding box center [244, 154] width 109 height 16
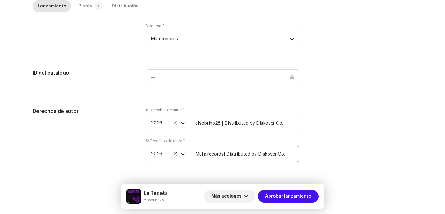
scroll to position [0, 0]
type input "Mufa records | Distributed by Diskover Co."
click at [184, 153] on icon "dropdown trigger" at bounding box center [183, 154] width 4 height 4
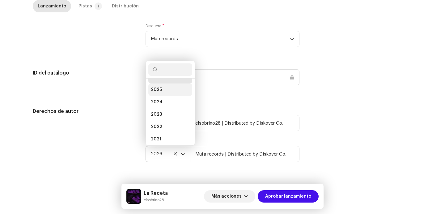
scroll to position [2, 0]
click at [159, 93] on li "2025" at bounding box center [170, 97] width 44 height 12
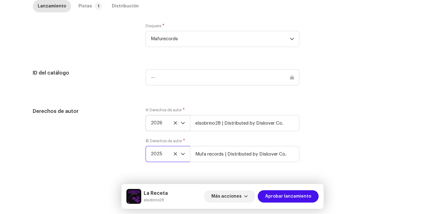
click at [187, 125] on p-select "2026" at bounding box center [168, 123] width 44 height 16
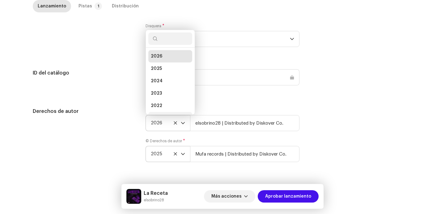
scroll to position [10, 0]
click at [162, 61] on li "2025" at bounding box center [170, 59] width 44 height 12
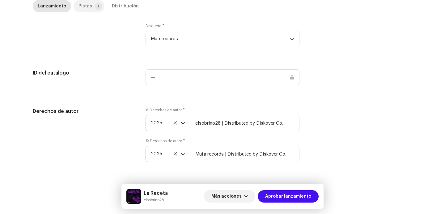
click at [87, 9] on div "Pistas" at bounding box center [85, 6] width 14 height 12
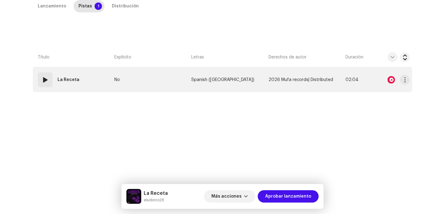
click at [62, 79] on strong "La Receta" at bounding box center [68, 80] width 22 height 12
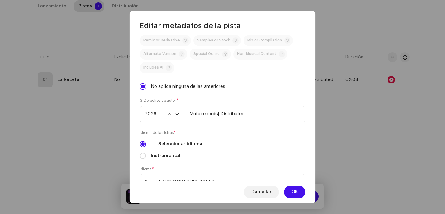
scroll to position [210, 0]
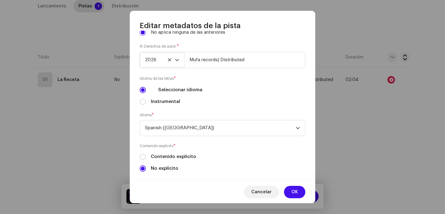
click at [177, 55] on div "dropdown trigger" at bounding box center [177, 59] width 4 height 15
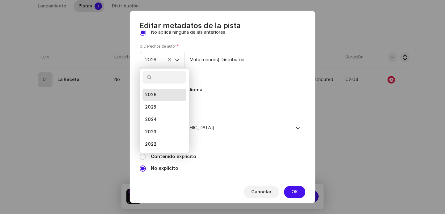
scroll to position [2, 0]
click at [153, 105] on span "2025" at bounding box center [150, 105] width 11 height 6
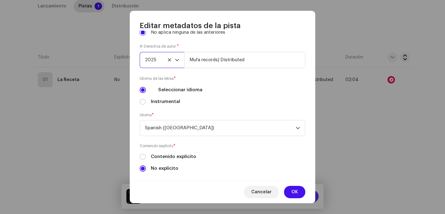
click at [296, 190] on span "OK" at bounding box center [294, 192] width 6 height 12
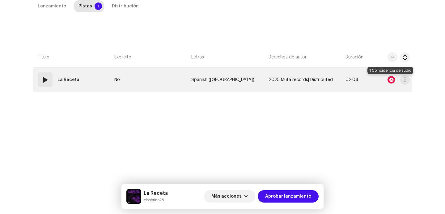
click at [390, 80] on div at bounding box center [391, 79] width 7 height 7
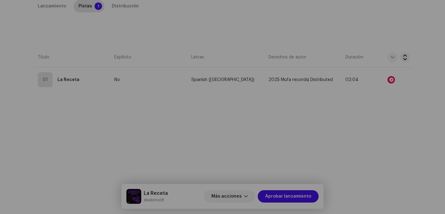
click at [406, 81] on div "Reconocimiento de audio por Canción versionada 1 Todos los resultados requieren…" at bounding box center [222, 107] width 445 height 214
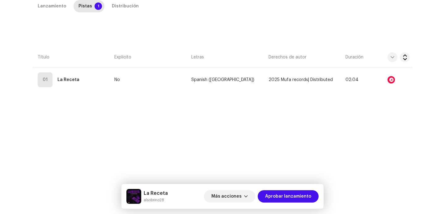
click at [406, 81] on button "button" at bounding box center [405, 80] width 10 height 10
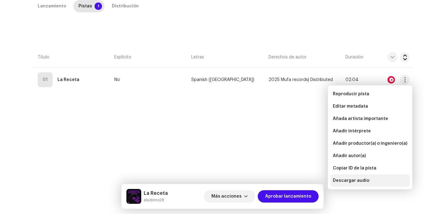
click at [351, 181] on span "Descargar audio" at bounding box center [351, 180] width 36 height 5
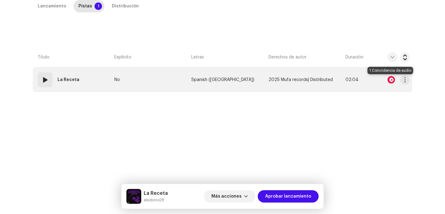
click at [390, 78] on div at bounding box center [391, 79] width 7 height 7
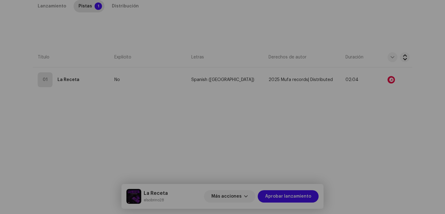
click at [350, 113] on div "Reconocimiento de audio por Canción versionada 1 Todos los resultados requieren…" at bounding box center [222, 107] width 445 height 214
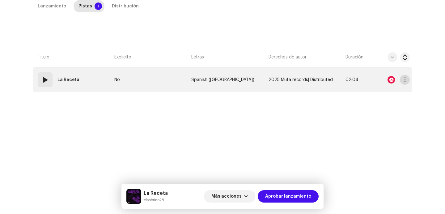
click at [403, 82] on span "button" at bounding box center [405, 79] width 5 height 5
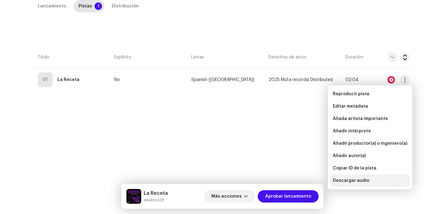
click at [356, 179] on span "Descargar audio" at bounding box center [351, 180] width 36 height 5
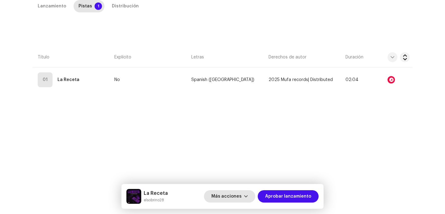
click at [239, 200] on span "Más acciones" at bounding box center [226, 196] width 30 height 12
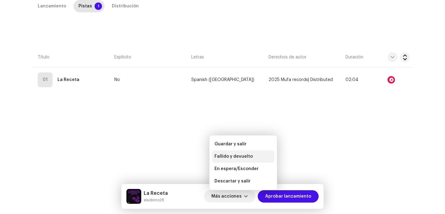
click at [233, 153] on div "Fallido y devuelto" at bounding box center [243, 156] width 62 height 12
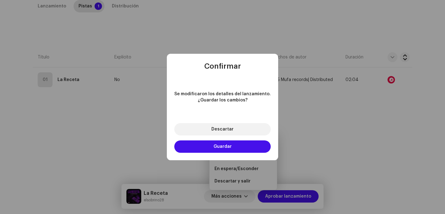
click at [228, 122] on div "Descartar Guardar" at bounding box center [222, 138] width 111 height 44
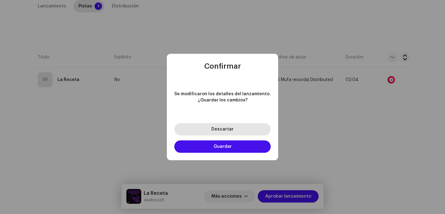
click at [228, 129] on span "Descartar" at bounding box center [222, 129] width 22 height 4
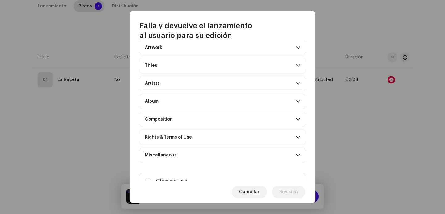
scroll to position [49, 0]
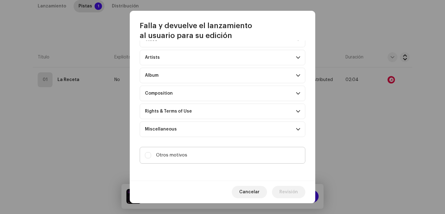
click at [201, 159] on label "Otros motivos" at bounding box center [223, 155] width 166 height 17
click at [151, 158] on input "Otros motivos" at bounding box center [148, 155] width 6 height 6
checkbox input "true"
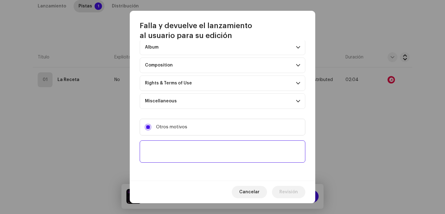
click at [200, 147] on textarea at bounding box center [223, 151] width 166 height 22
paste textarea "Uno o más tracks de tu lanzamiento contienen beats o samples de otros artistas,…"
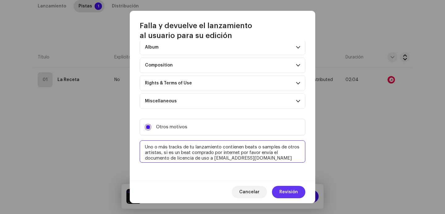
type textarea "Uno o más tracks de tu lanzamiento contienen beats o samples de otros artistas,…"
click at [293, 190] on span "Revisión" at bounding box center [288, 192] width 19 height 12
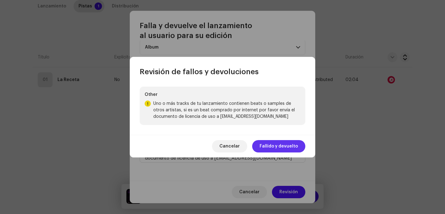
click at [277, 141] on span "Fallido y devuelto" at bounding box center [279, 146] width 38 height 12
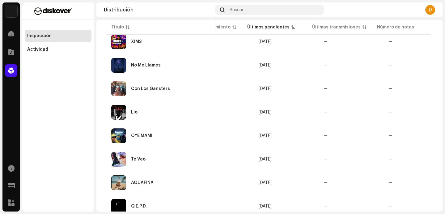
scroll to position [490, 0]
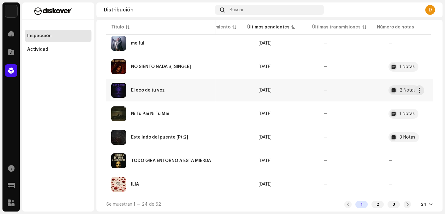
click at [164, 84] on div "El eco de tu voz" at bounding box center [161, 90] width 100 height 15
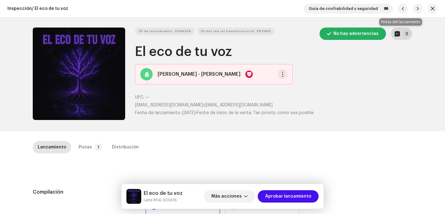
click at [406, 31] on p-badge "2" at bounding box center [407, 34] width 6 height 6
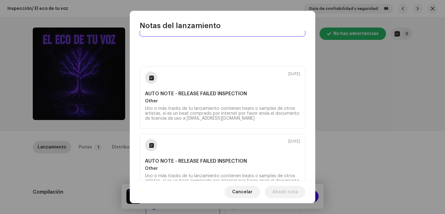
scroll to position [66, 0]
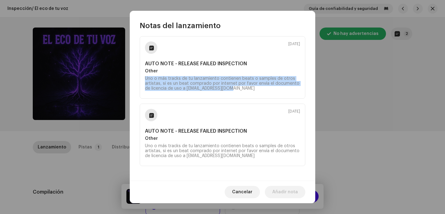
drag, startPoint x: 233, startPoint y: 92, endPoint x: 145, endPoint y: 78, distance: 89.3
click at [145, 78] on div "[DATE] AUTO NOTE - RELEASE FAILED INSPECTION Other Uno o más tracks de tu lanza…" at bounding box center [223, 67] width 166 height 62
copy div "Uno o más tracks de tu lanzamiento contienen beats o samples de otros artistas,…"
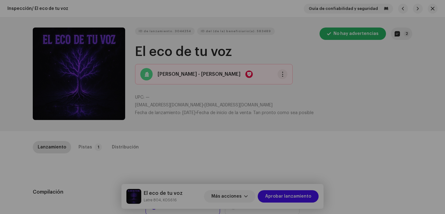
click at [92, 144] on div "Notas del lanzamiento [DATE] AUTO NOTE - RELEASE FAILED INSPECTION Other Uno o …" at bounding box center [222, 107] width 445 height 214
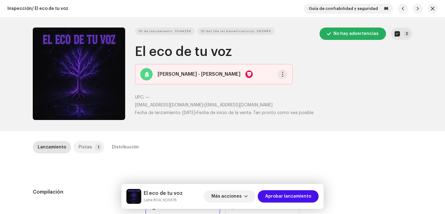
click at [89, 146] on p-tab "Pistas 1" at bounding box center [89, 147] width 31 height 12
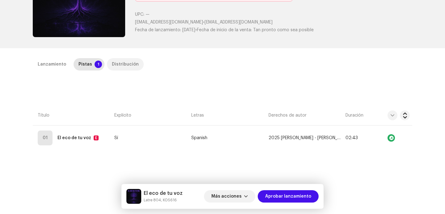
scroll to position [115, 0]
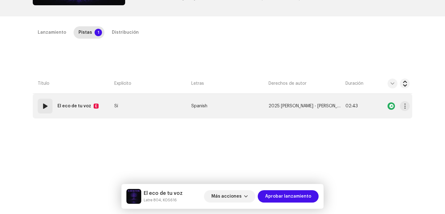
click at [41, 106] on span at bounding box center [44, 105] width 7 height 7
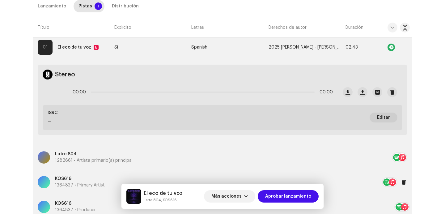
scroll to position [159, 0]
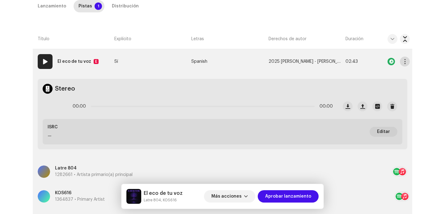
click at [403, 63] on span "button" at bounding box center [405, 61] width 5 height 5
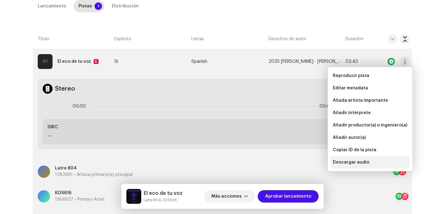
click at [347, 163] on span "Descargar audio" at bounding box center [351, 162] width 36 height 5
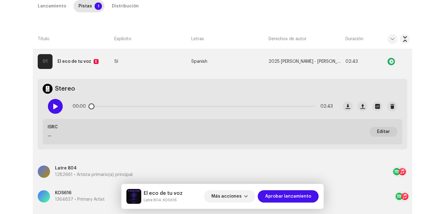
click at [55, 103] on div at bounding box center [55, 106] width 15 height 15
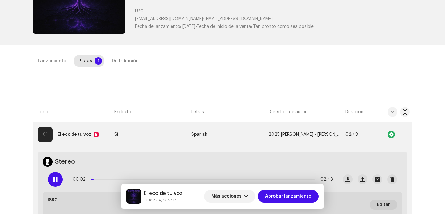
scroll to position [39, 0]
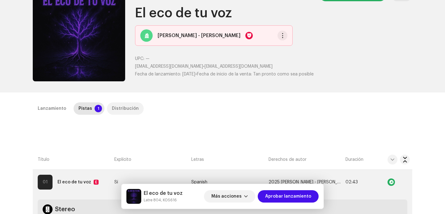
click at [115, 105] on div "Distribución" at bounding box center [125, 108] width 27 height 12
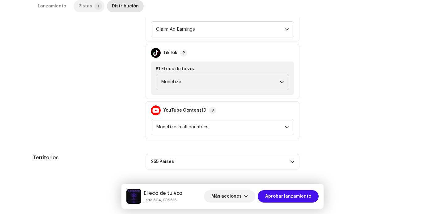
click at [89, 7] on p-tab "Pistas 1" at bounding box center [89, 6] width 31 height 12
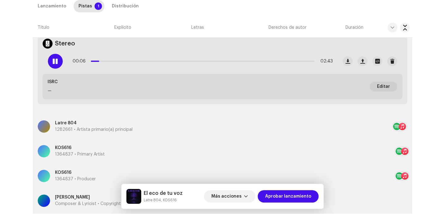
scroll to position [183, 0]
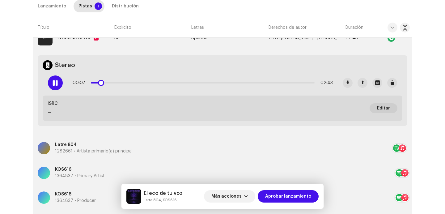
click at [108, 82] on p-slider at bounding box center [203, 82] width 224 height 1
click at [125, 85] on div "00:14 02:43" at bounding box center [203, 83] width 260 height 12
click at [125, 83] on p-slider at bounding box center [203, 82] width 224 height 1
click at [217, 82] on p-slider at bounding box center [203, 82] width 224 height 1
click at [291, 82] on p-slider at bounding box center [203, 82] width 224 height 1
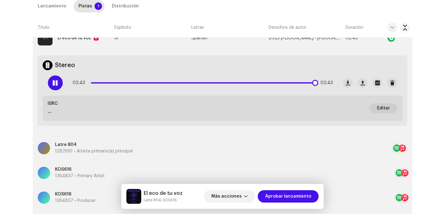
click at [55, 81] on span at bounding box center [55, 82] width 5 height 5
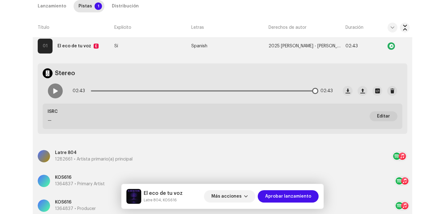
scroll to position [140, 0]
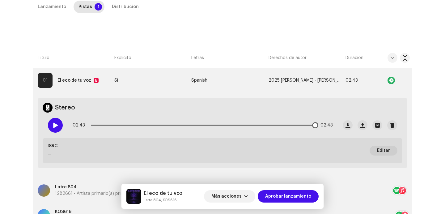
click at [56, 121] on div at bounding box center [55, 125] width 15 height 15
